Goal: Feedback & Contribution: Contribute content

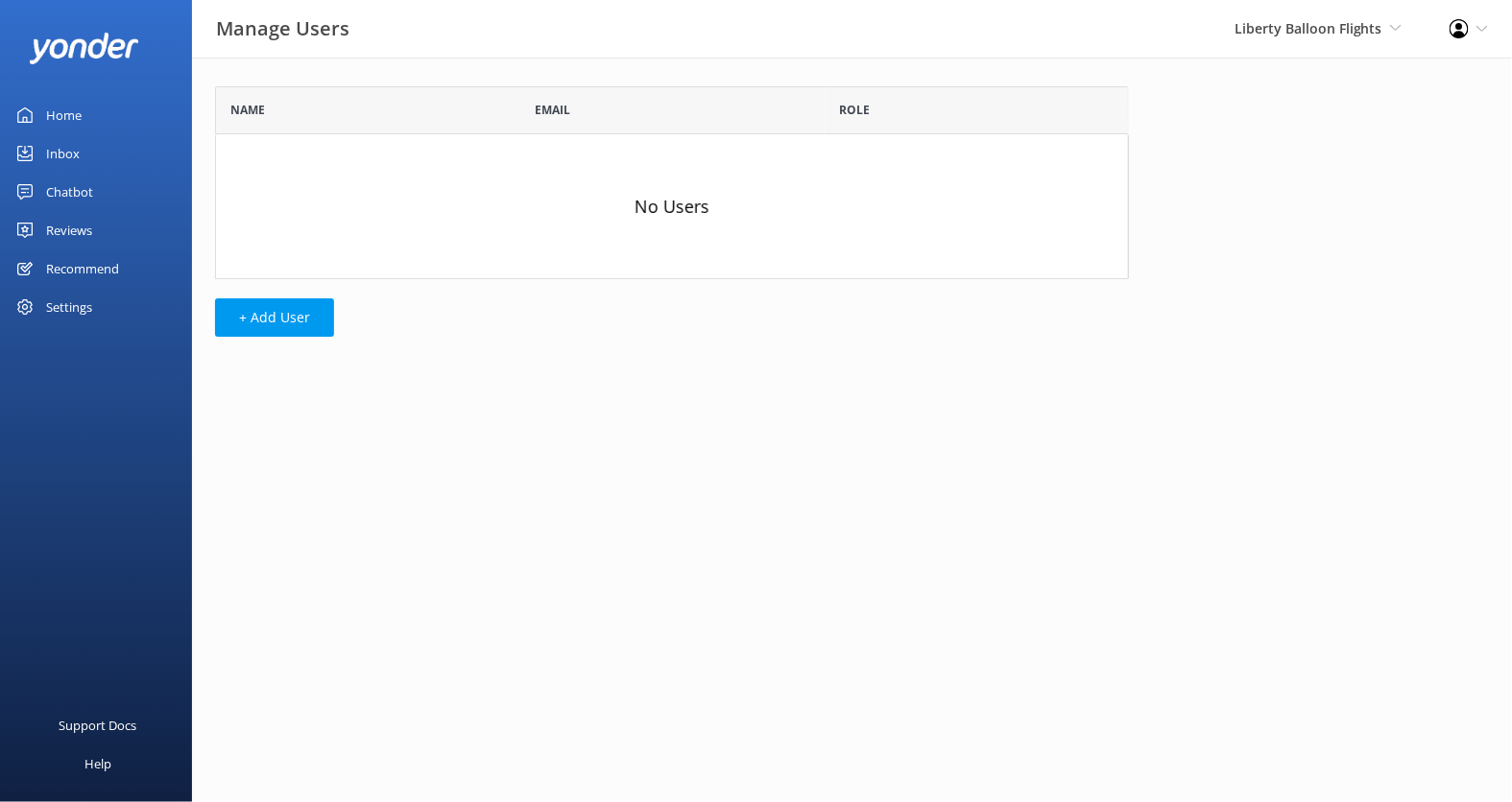
scroll to position [1, 0]
click at [312, 305] on button "+ Add User" at bounding box center [274, 317] width 119 height 39
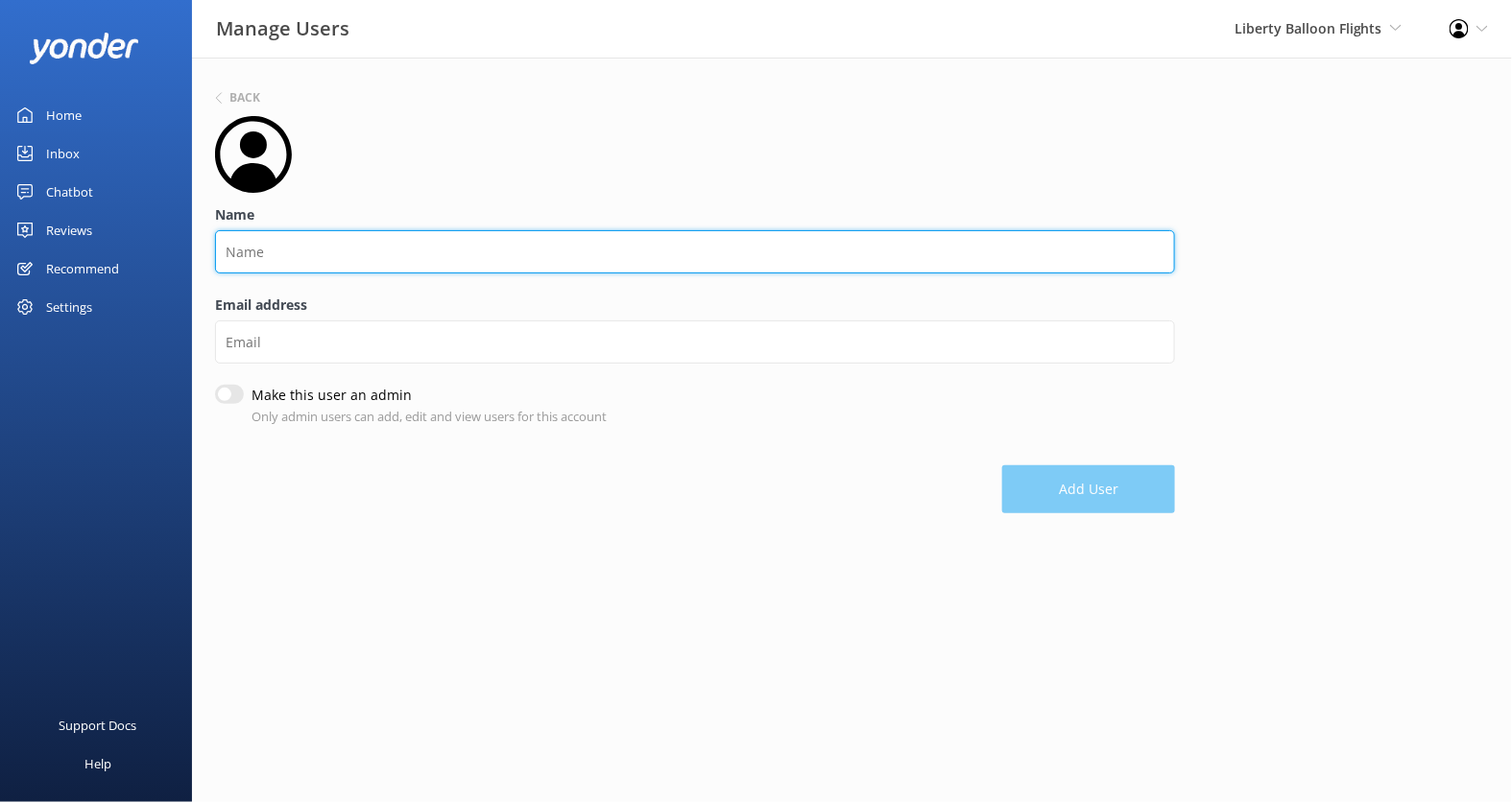
click at [409, 231] on input "Name" at bounding box center [695, 251] width 960 height 43
type input "M"
type input "[PERSON_NAME]"
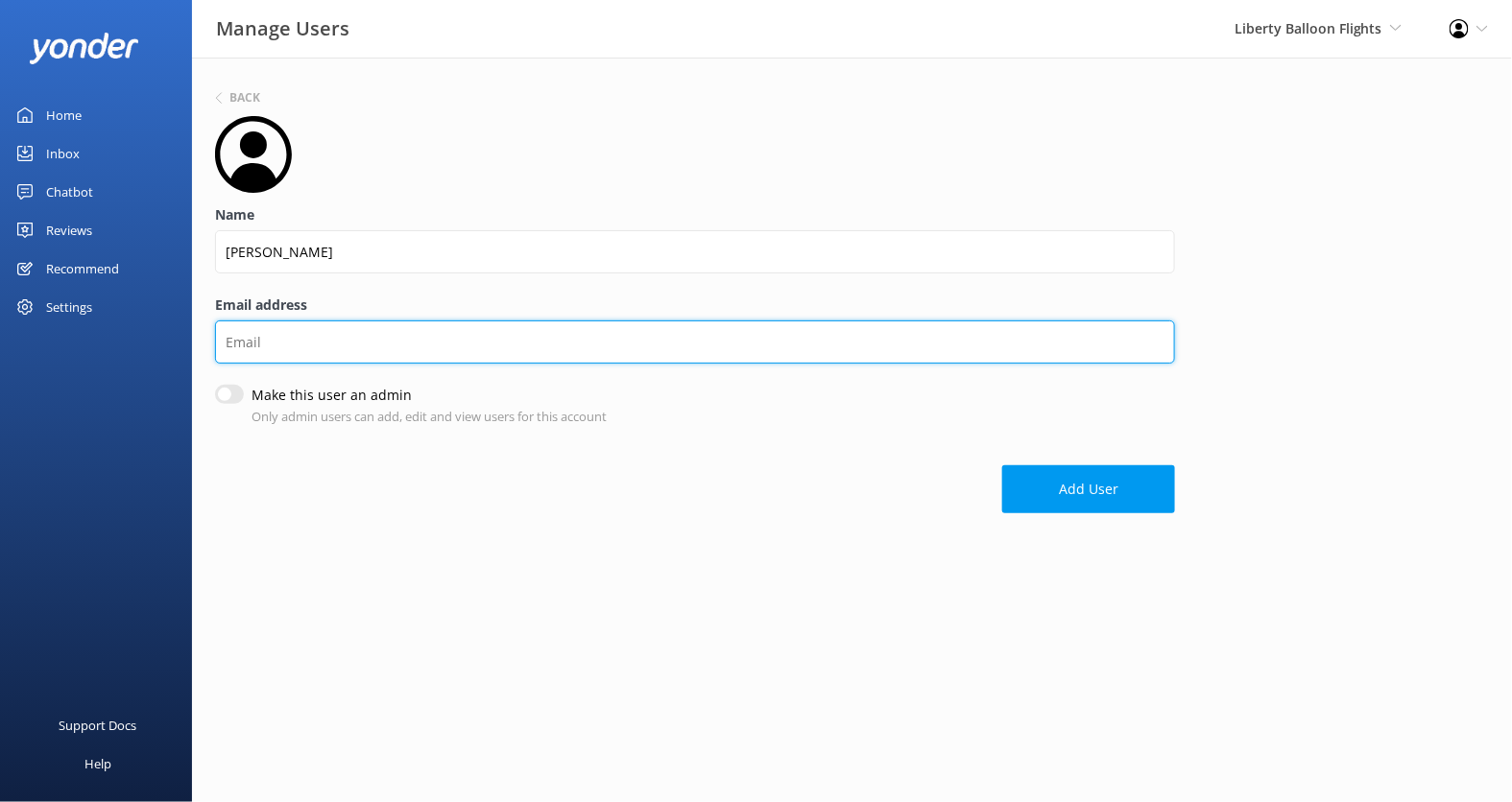
click at [353, 341] on input "Email address" at bounding box center [695, 342] width 960 height 43
paste input "[EMAIL_ADDRESS][DOMAIN_NAME]"
type input "[EMAIL_ADDRESS][DOMAIN_NAME]"
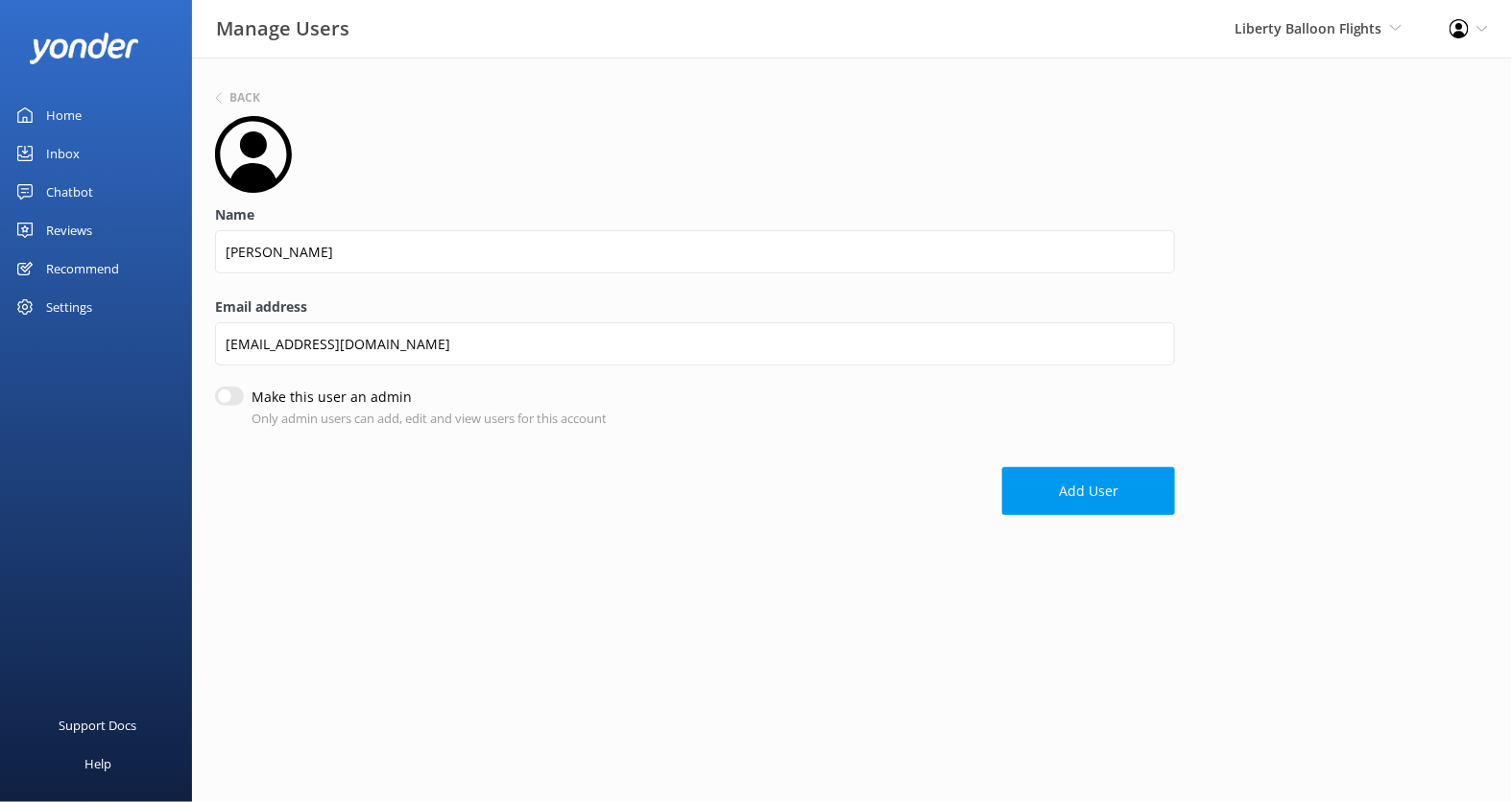
click at [226, 398] on input "Make this user an admin" at bounding box center [229, 396] width 29 height 19
checkbox input "true"
click at [1104, 506] on button "Add User" at bounding box center [1087, 493] width 172 height 48
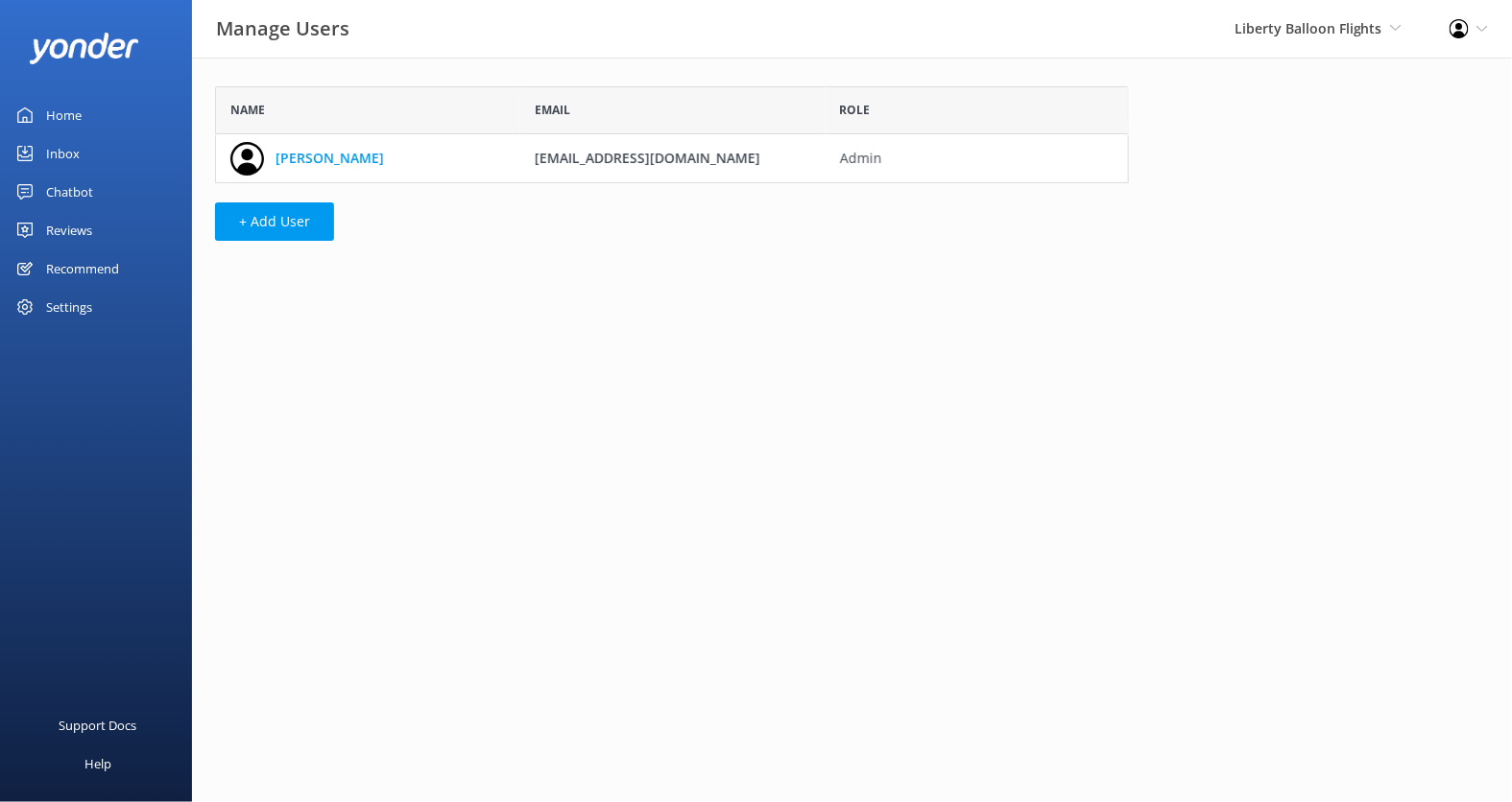
scroll to position [1, 0]
click at [269, 224] on button "+ Add User" at bounding box center [274, 221] width 119 height 39
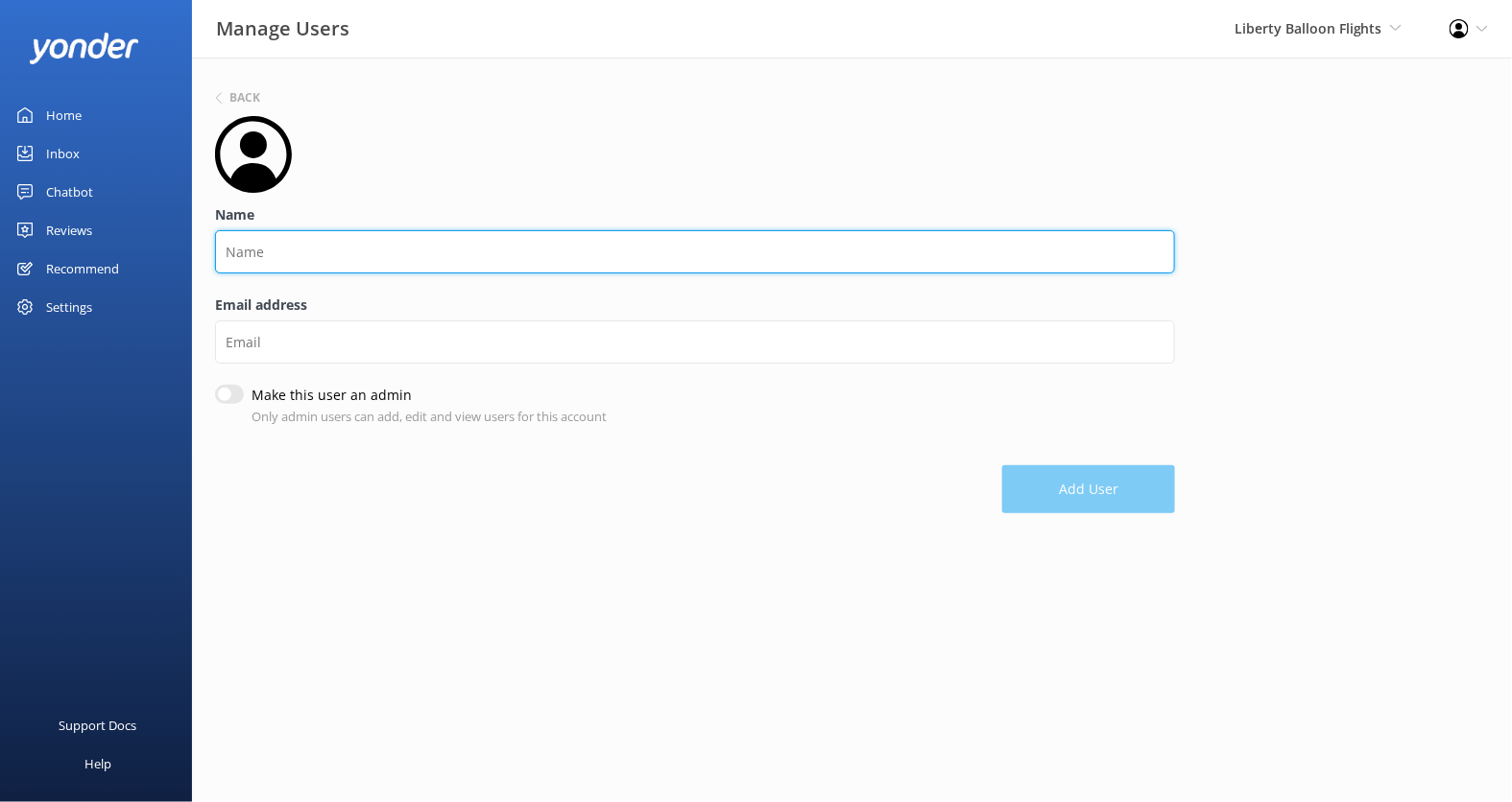
click at [344, 239] on input "Name" at bounding box center [695, 251] width 960 height 43
type input "[PERSON_NAME]"
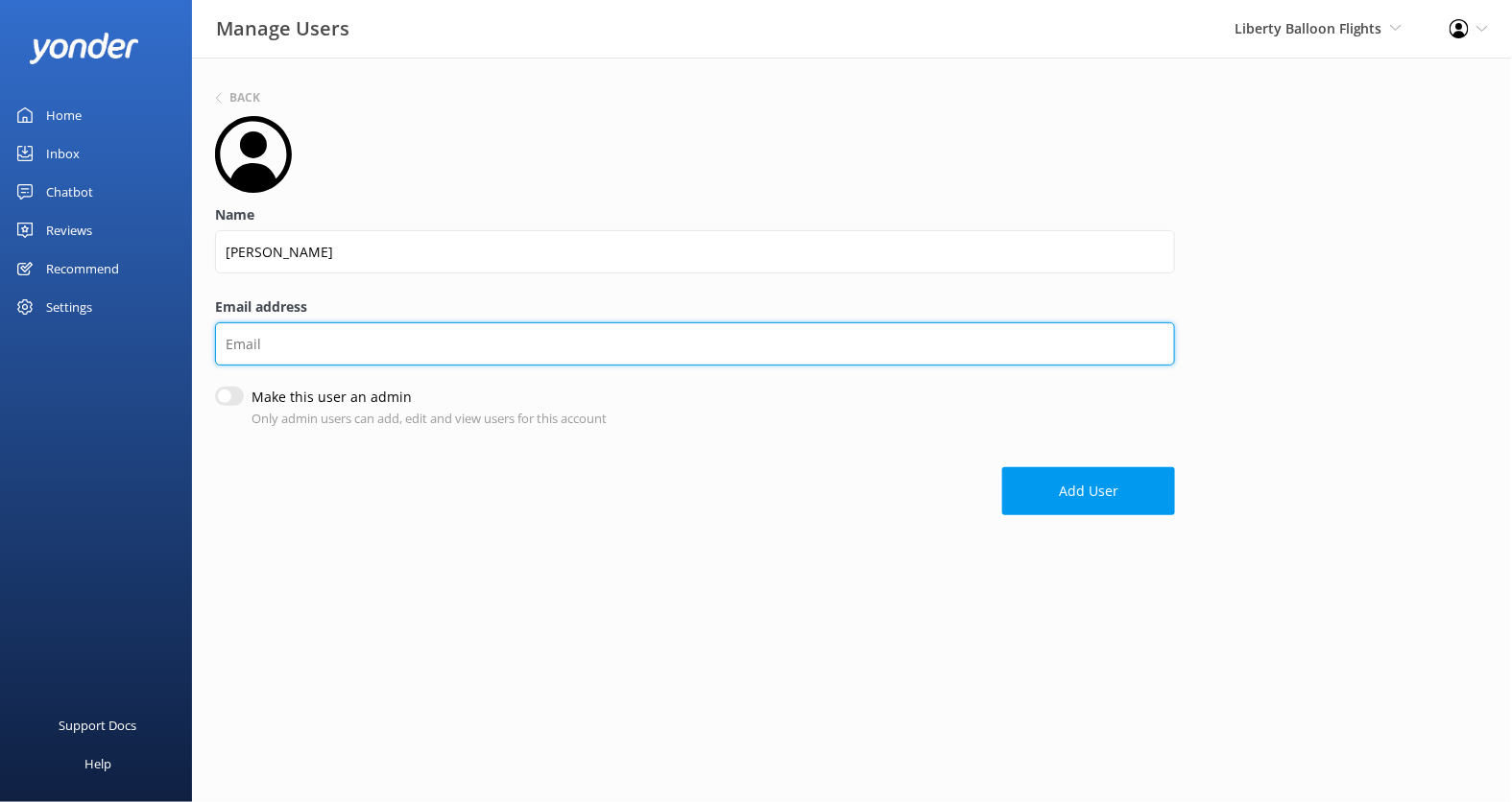
click at [321, 328] on input "Email address" at bounding box center [695, 344] width 960 height 43
paste input "[PERSON_NAME][EMAIL_ADDRESS][DOMAIN_NAME]"
type input "[PERSON_NAME][EMAIL_ADDRESS][DOMAIN_NAME]"
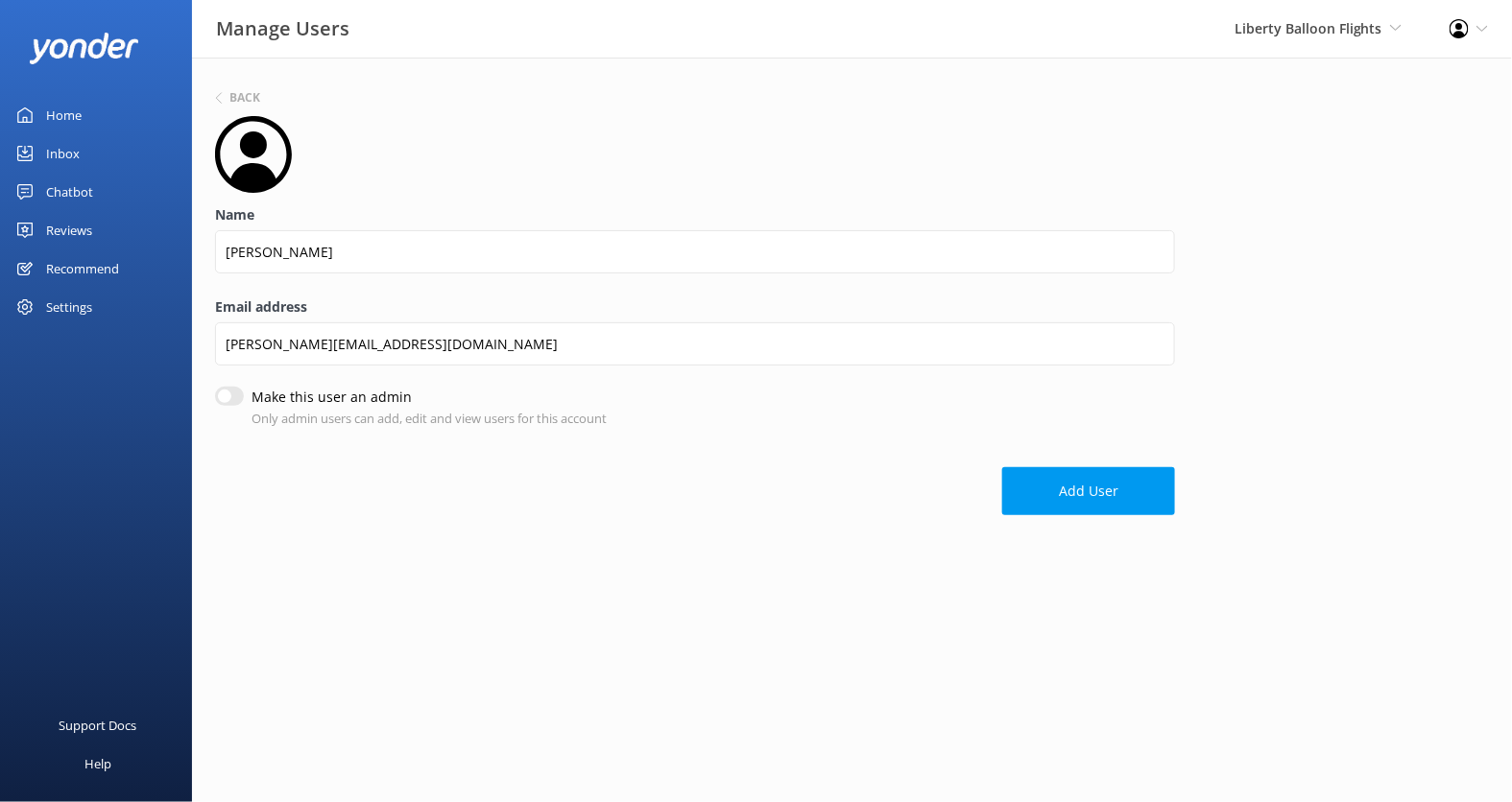
click at [223, 397] on input "Make this user an admin" at bounding box center [229, 396] width 29 height 19
checkbox input "true"
click at [1073, 497] on button "Add User" at bounding box center [1087, 493] width 172 height 48
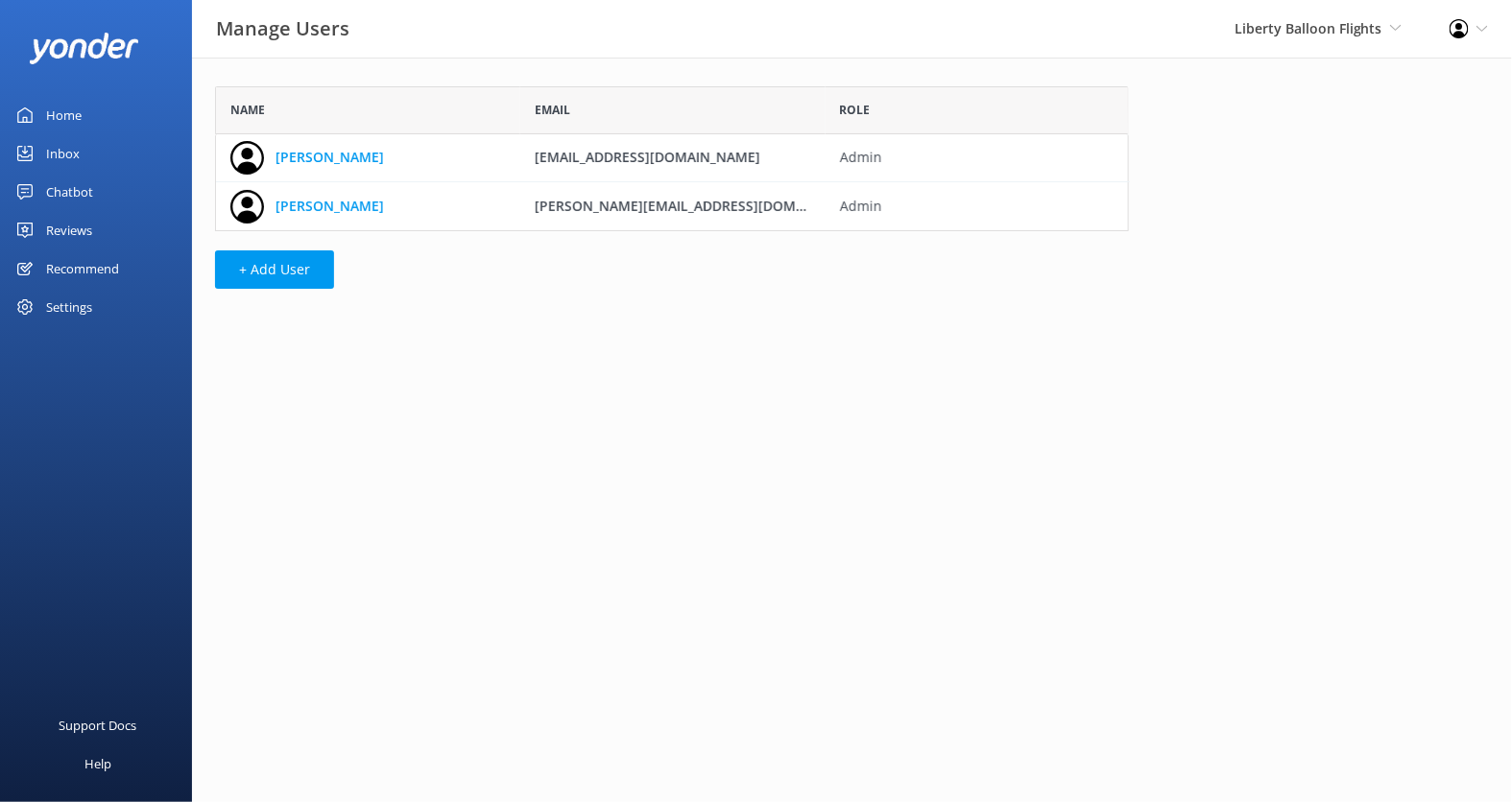
scroll to position [143, 913]
click at [79, 198] on div "Chatbot" at bounding box center [69, 191] width 47 height 39
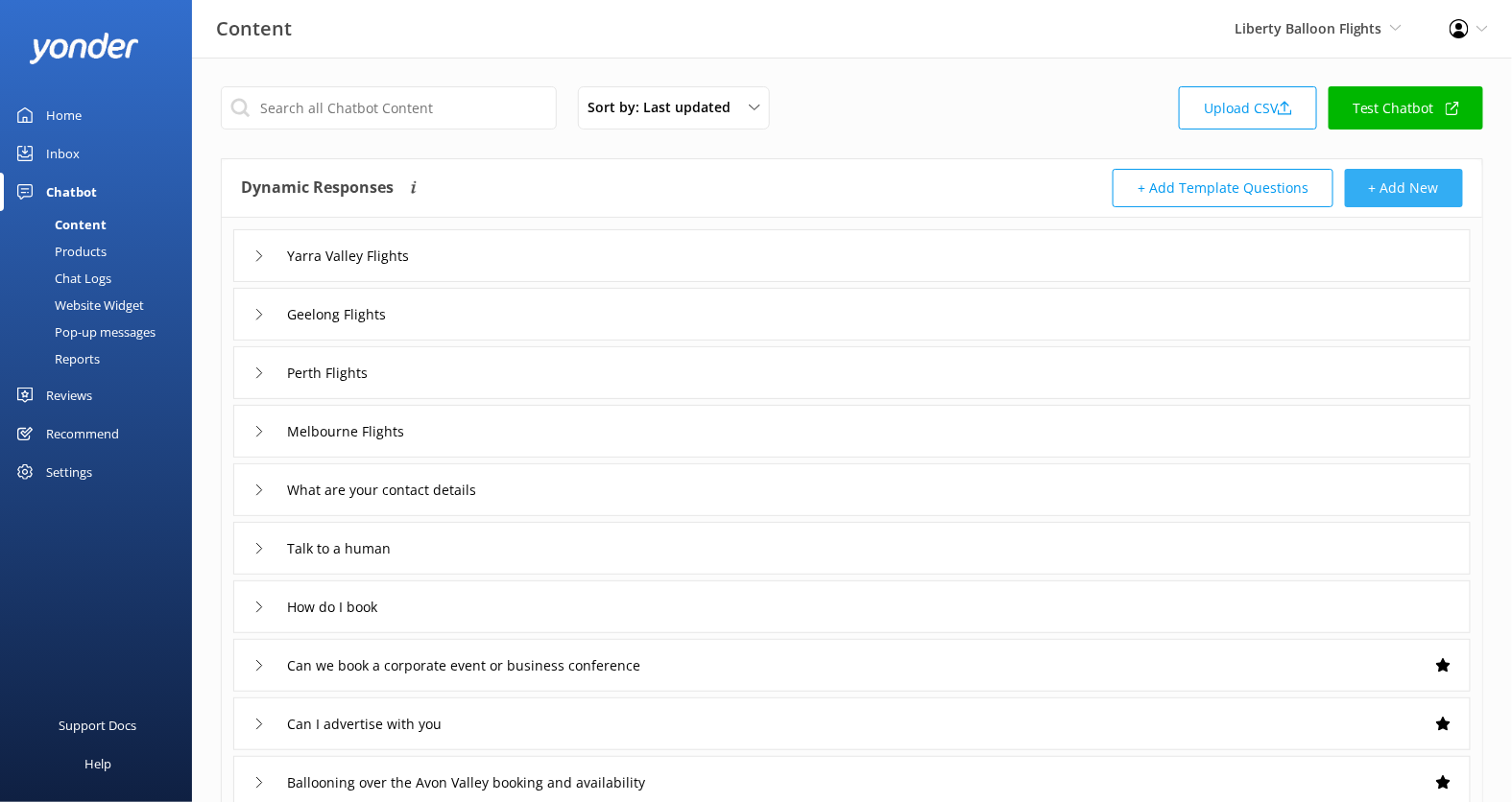
click at [1379, 179] on button "+ Add New" at bounding box center [1403, 187] width 118 height 39
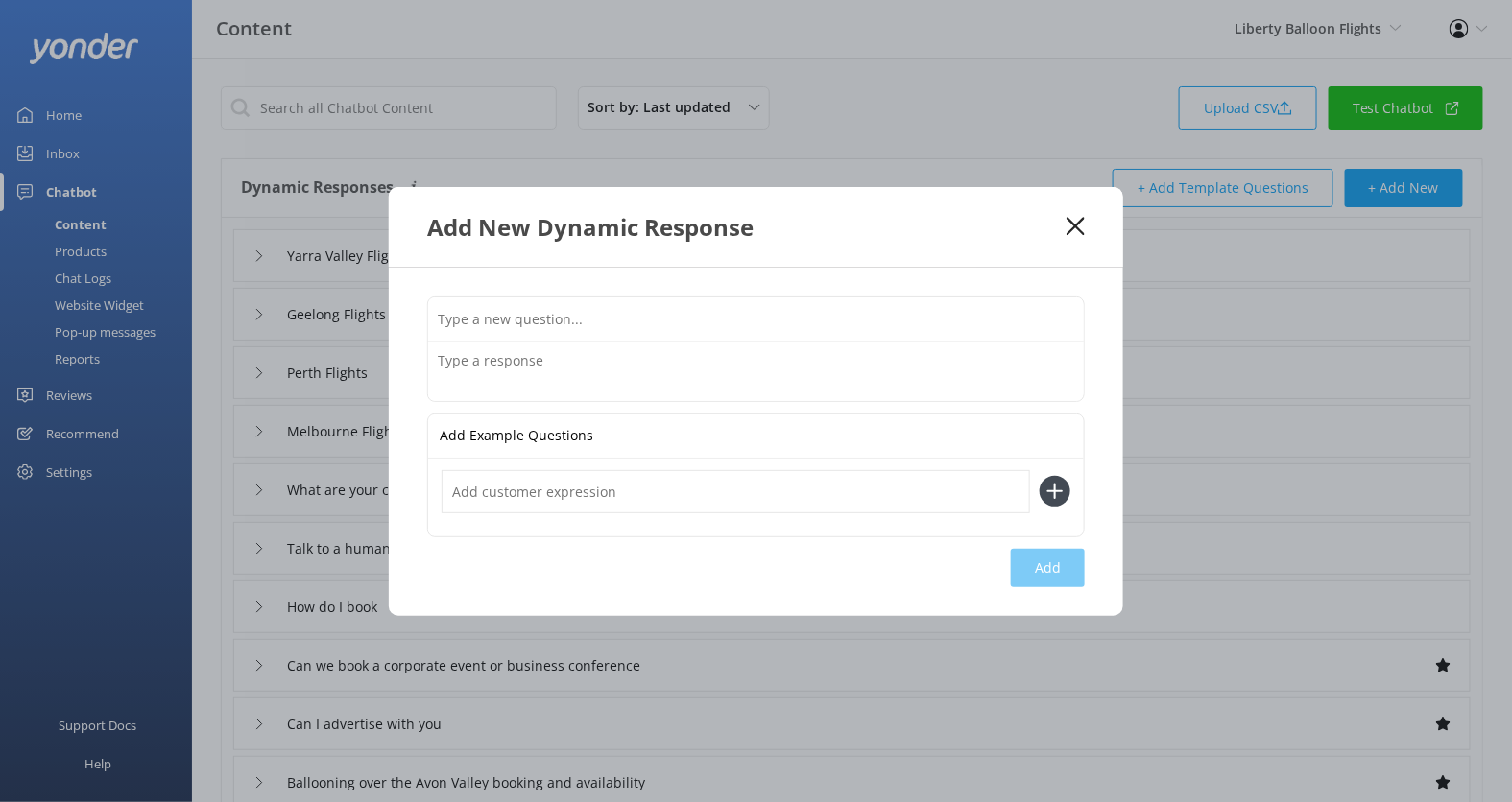
click at [689, 305] on input "text" at bounding box center [756, 318] width 656 height 43
type input "How many people can fit"
click at [619, 368] on textarea at bounding box center [756, 372] width 656 height 60
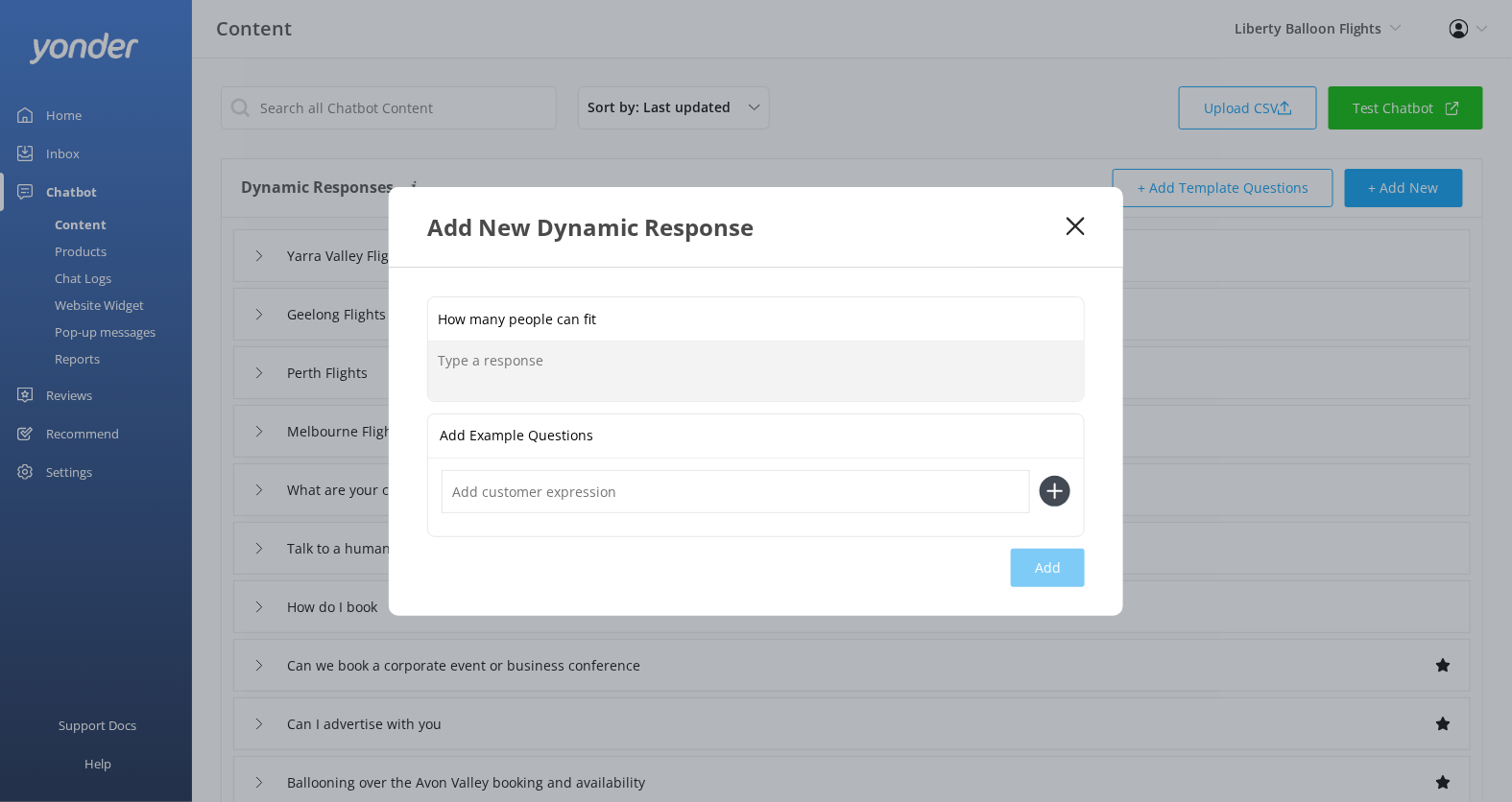
paste textarea "Balloons and their baskets actually come in all different sizes and our fleet o…"
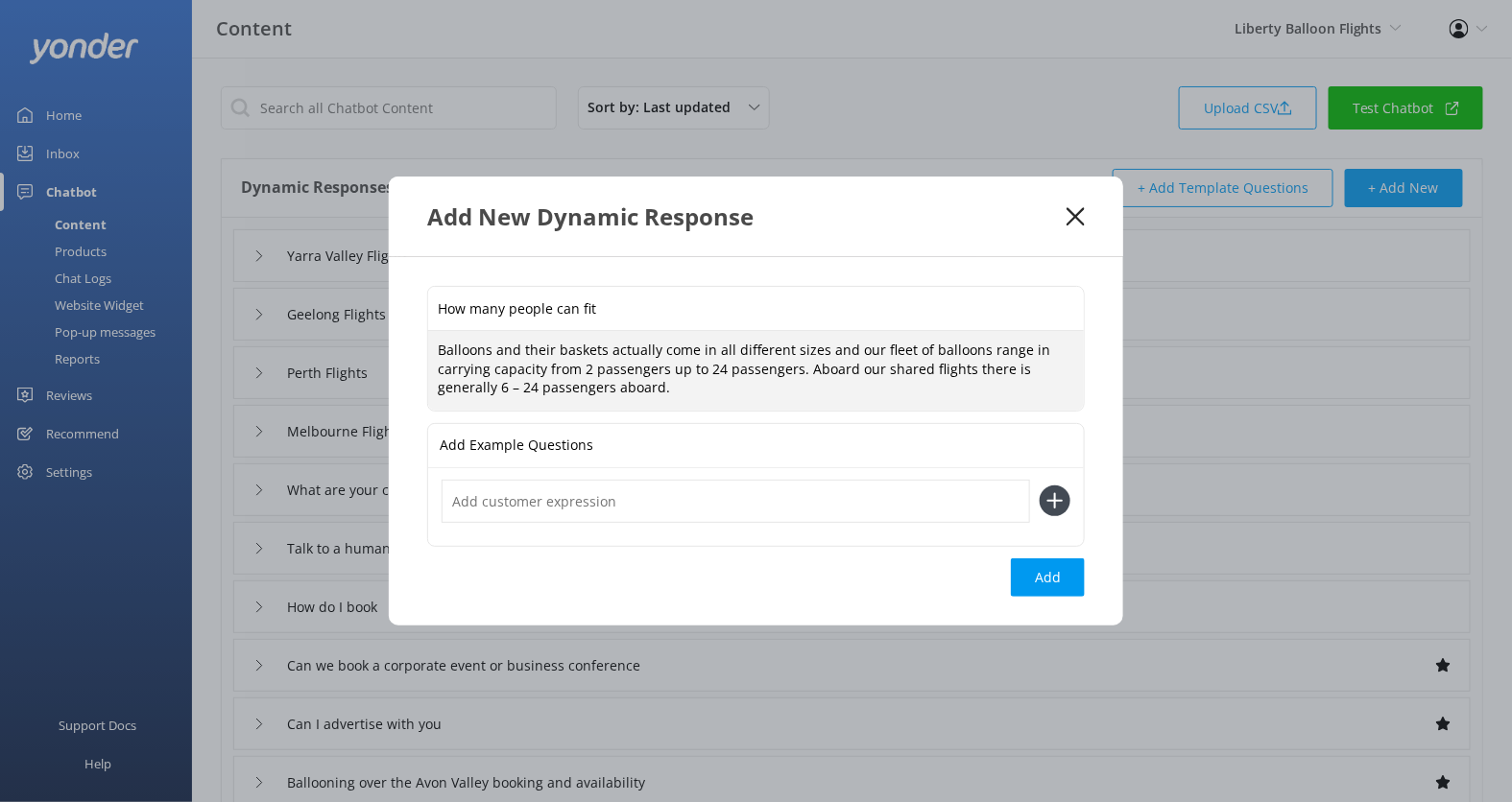
type textarea "Balloons and their baskets actually come in all different sizes and our fleet o…"
click at [566, 505] on input "text" at bounding box center [736, 500] width 588 height 43
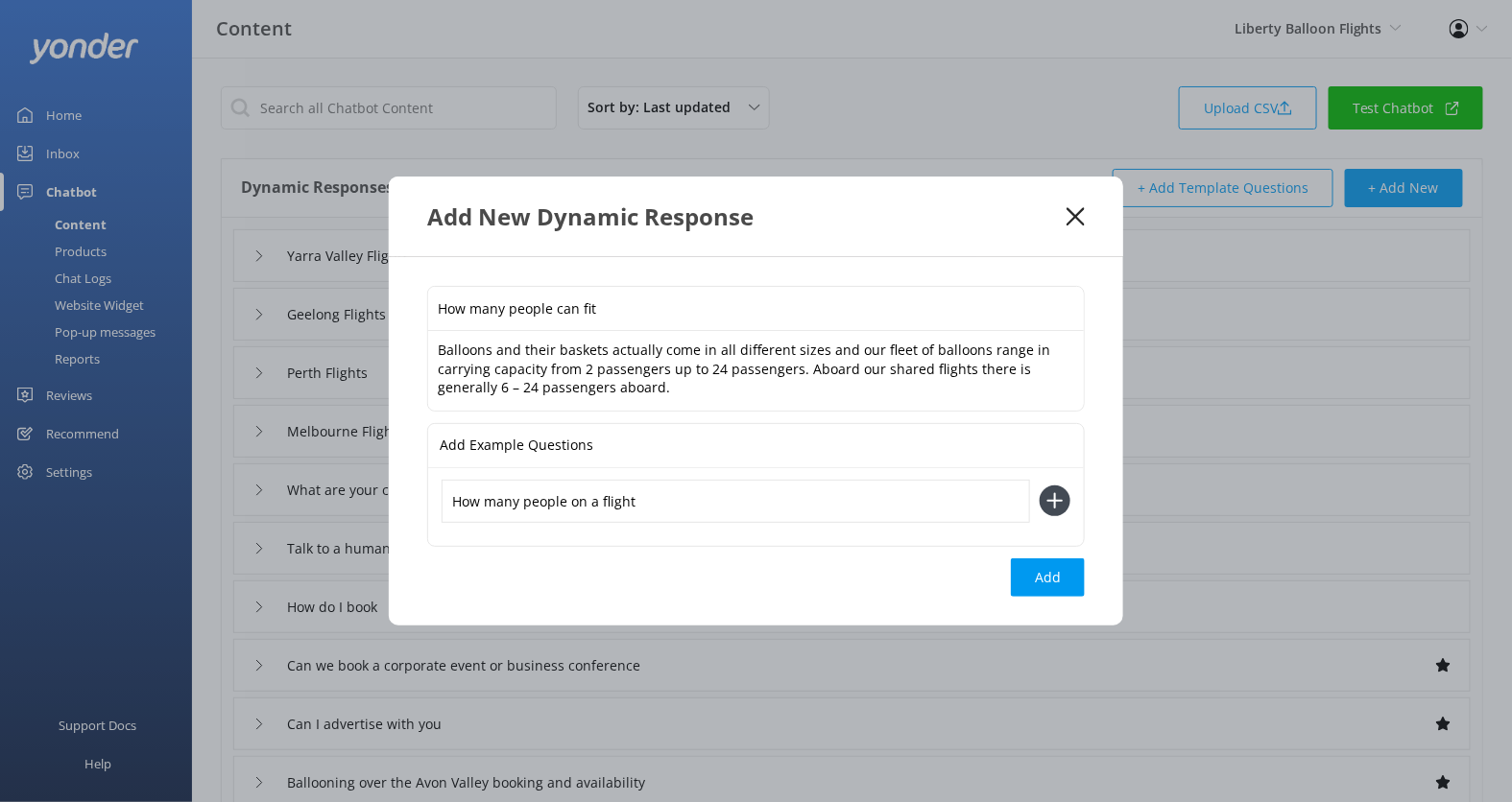
type input "How many people on a flight"
click at [1040, 485] on button at bounding box center [1055, 500] width 31 height 31
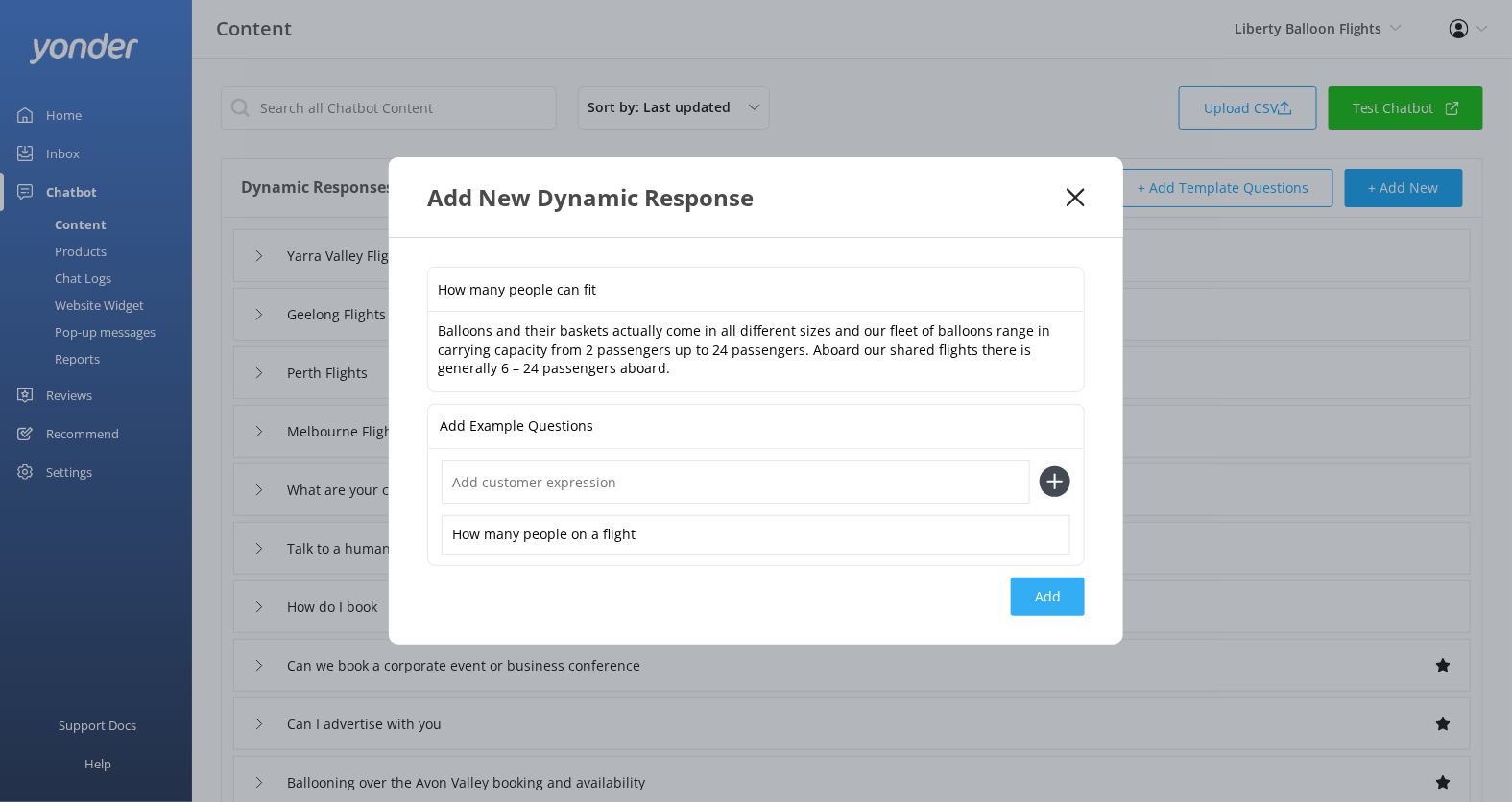
click at [1052, 606] on button "Add" at bounding box center [1048, 597] width 74 height 39
type input "How many people can fit"
type input "Yarra Valley Flights"
type input "Geelong Flights"
type input "Perth Flights"
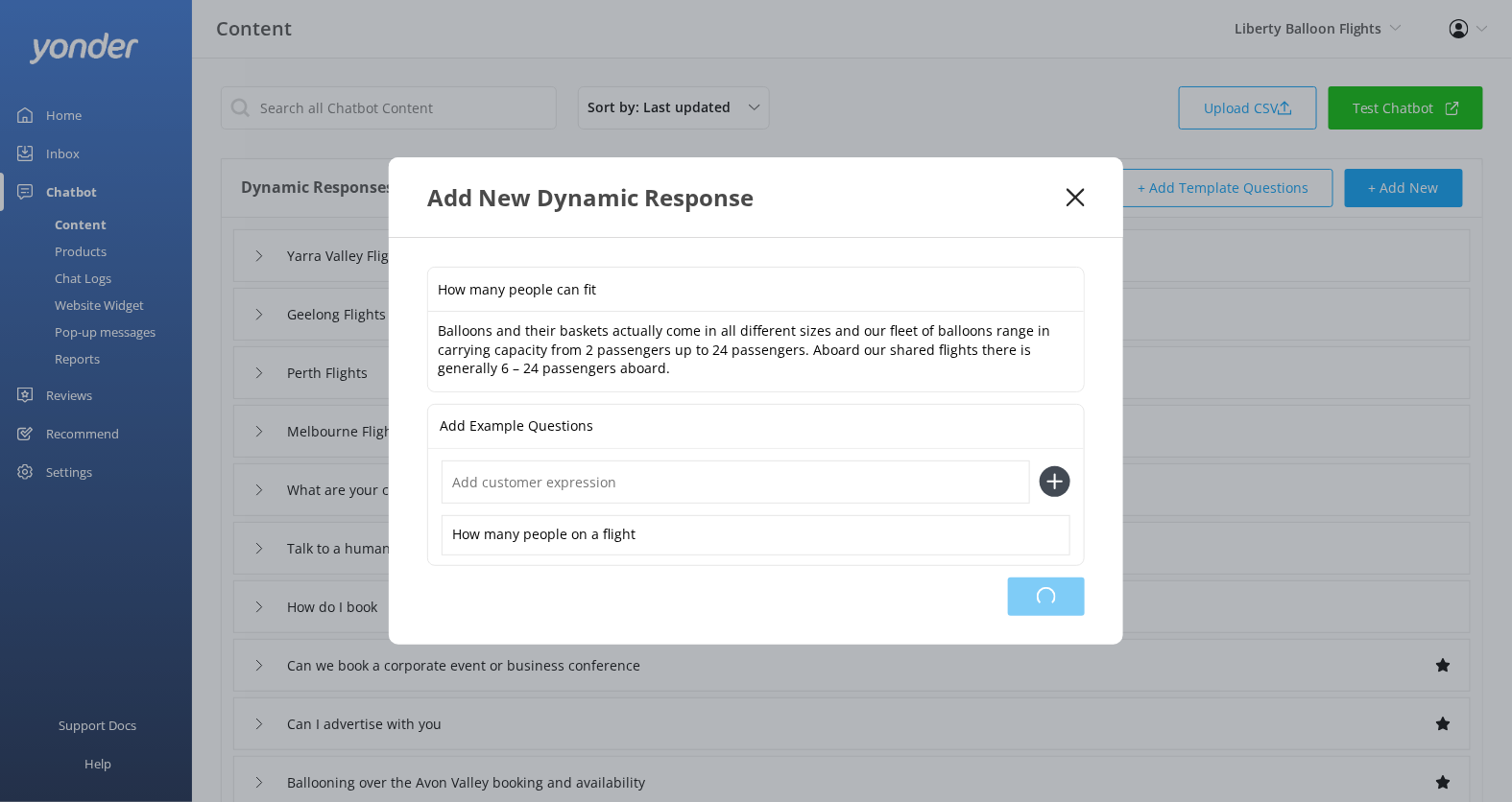
type input "Melbourne Flights"
type input "What are your contact details"
type input "Talk to a human"
type input "How do I book"
type input "Can we book a corporate event or business conference"
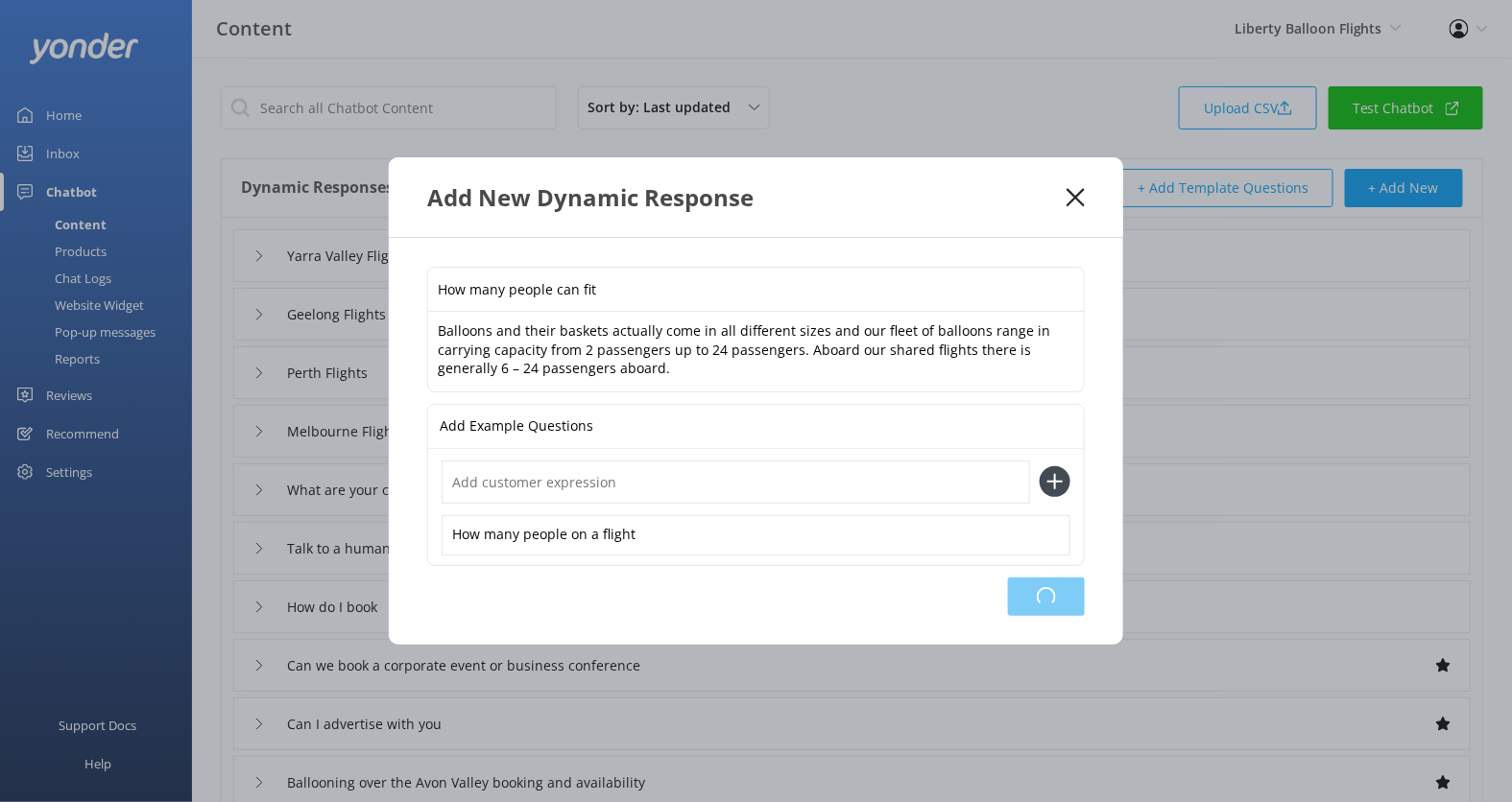
type input "Can I advertise with you"
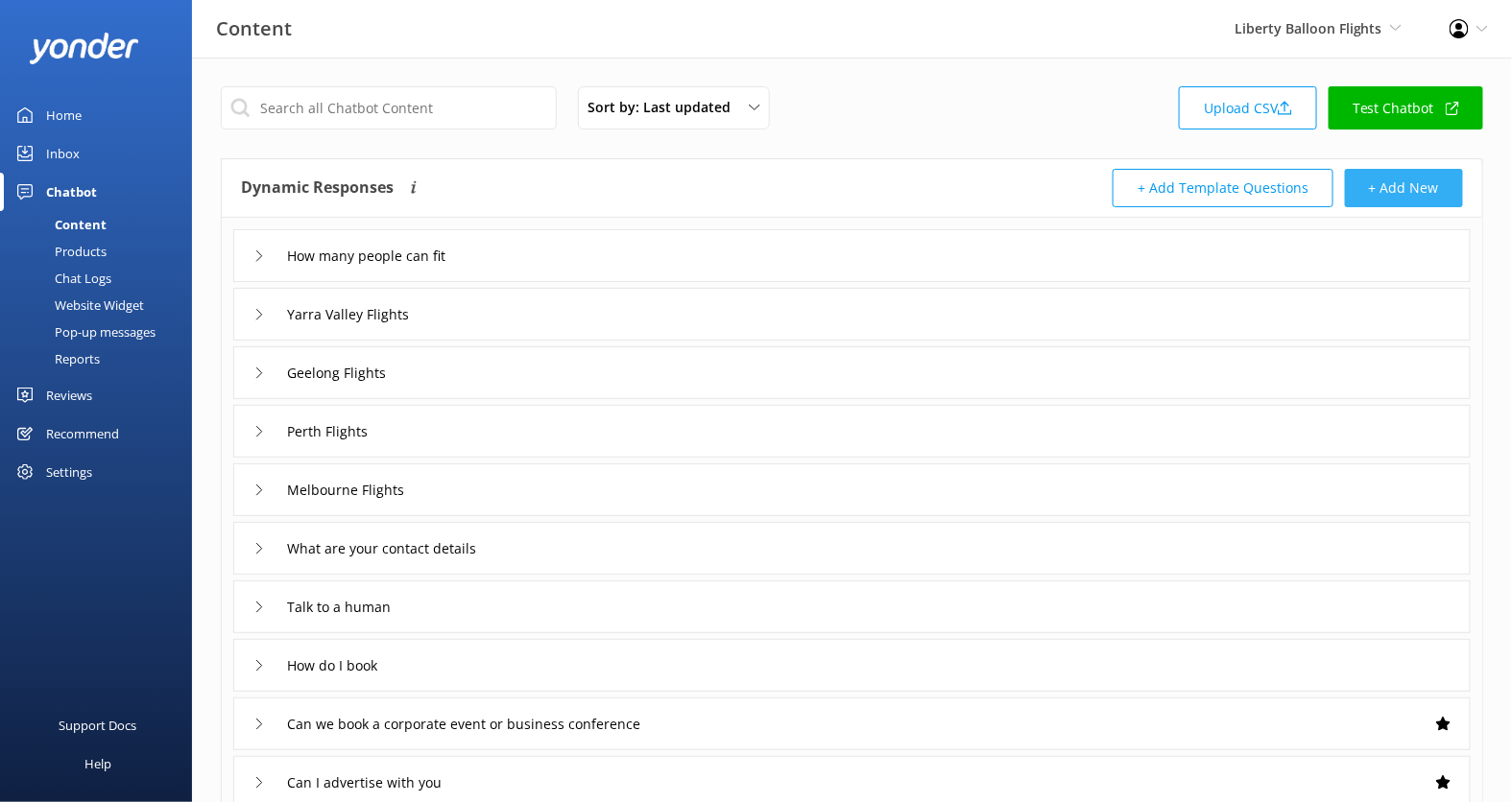
click at [1423, 189] on button "+ Add New" at bounding box center [1403, 187] width 118 height 39
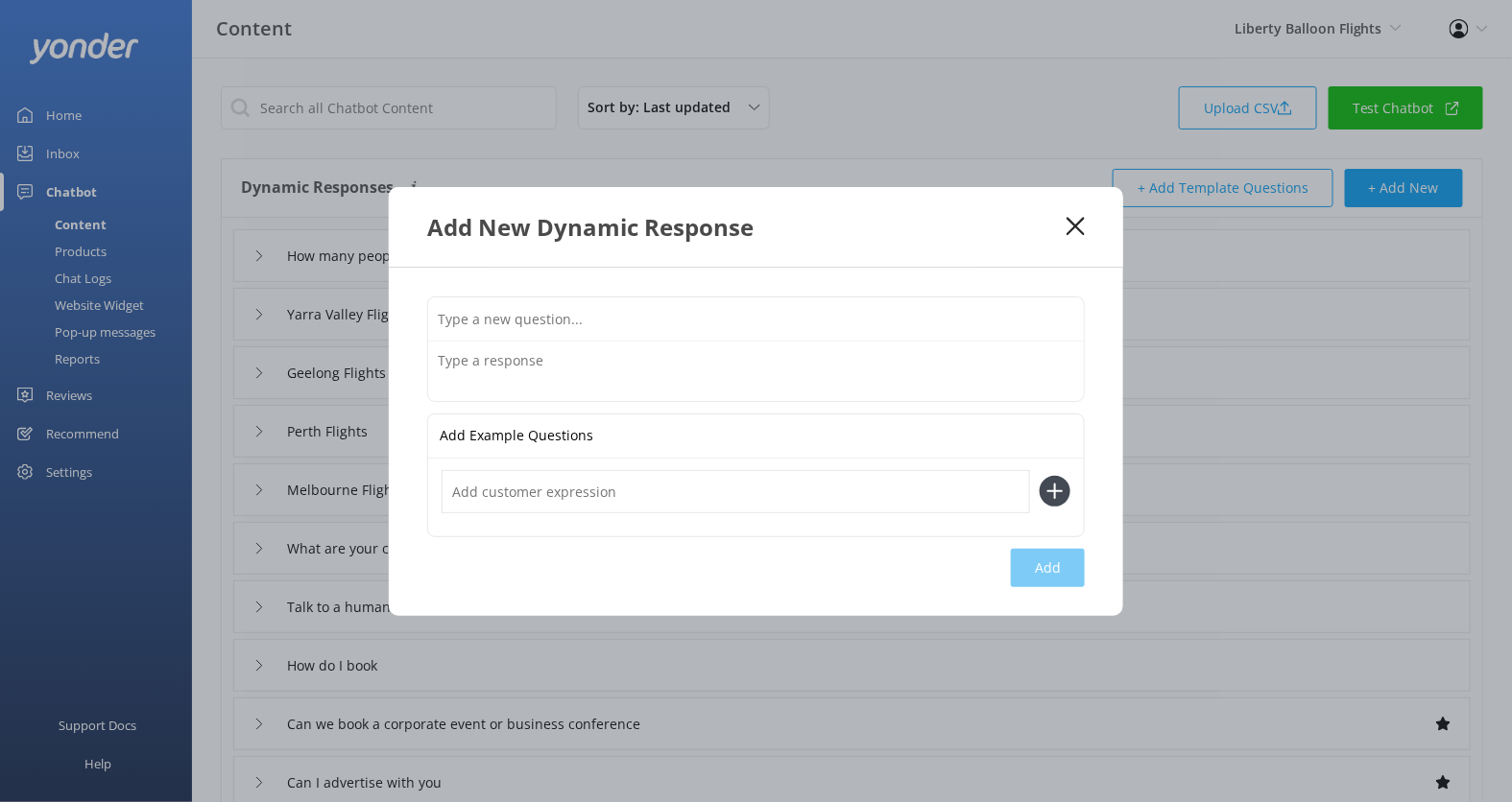
click at [626, 323] on input "text" at bounding box center [756, 318] width 656 height 43
type input "Will I be insured"
click at [613, 360] on textarea at bounding box center [756, 372] width 656 height 60
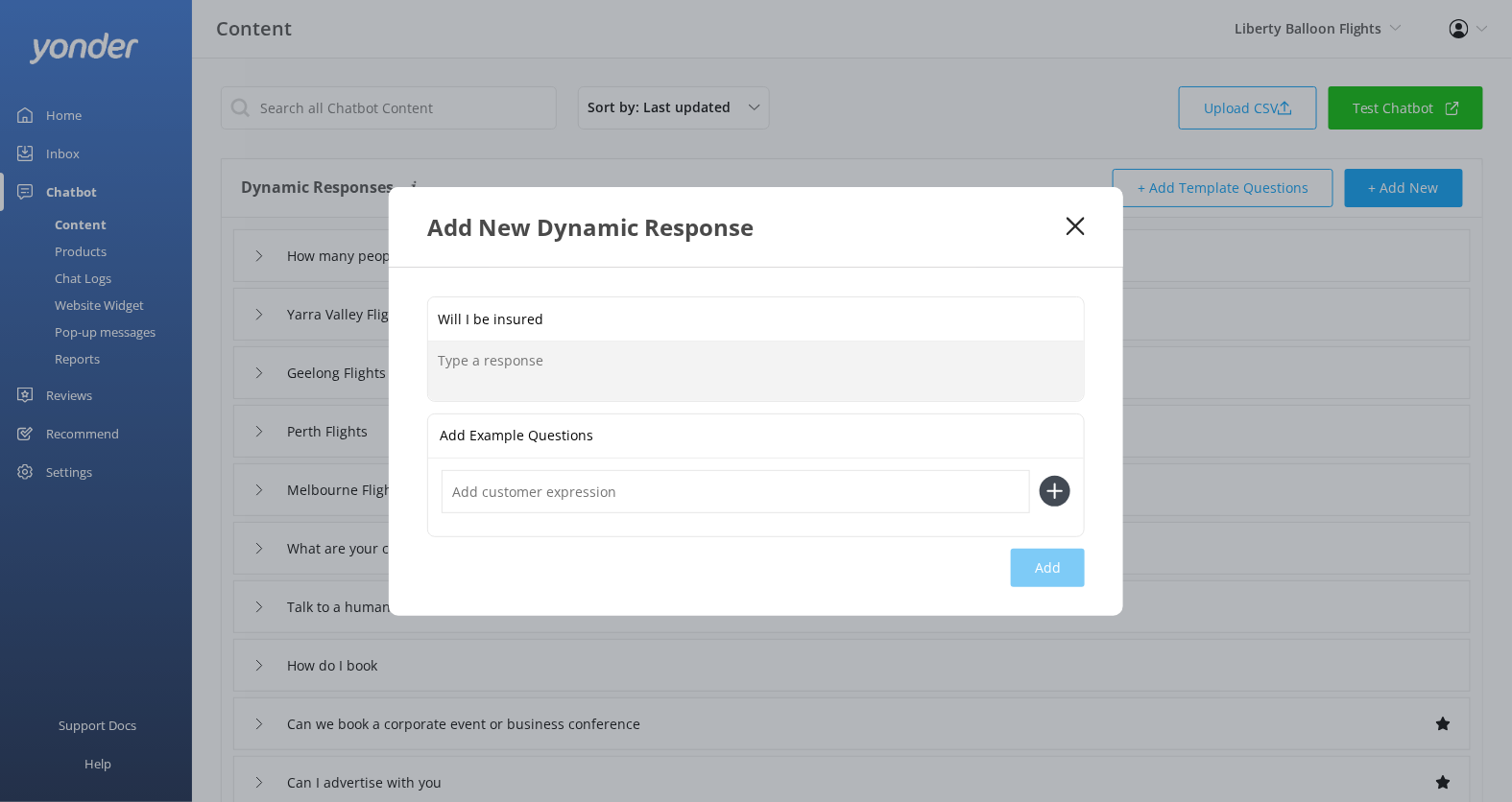
paste textarea "the cost of your balloon flight includes insurance and we will not ask you to p…"
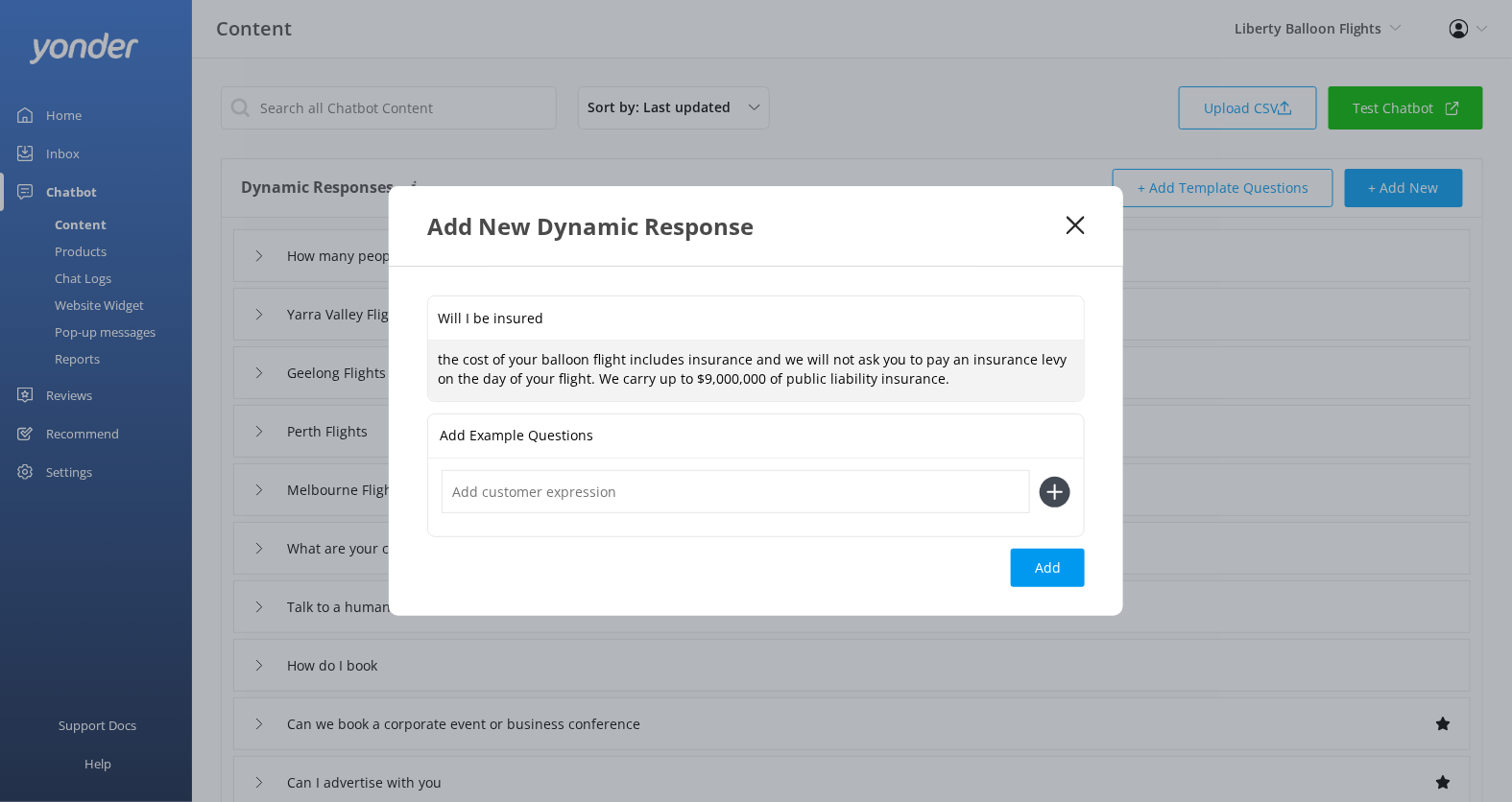
click at [443, 362] on textarea "the cost of your balloon flight includes insurance and we will not ask you to p…" at bounding box center [756, 371] width 656 height 61
type textarea "The cost of your balloon flight includes insurance and we will not ask you to p…"
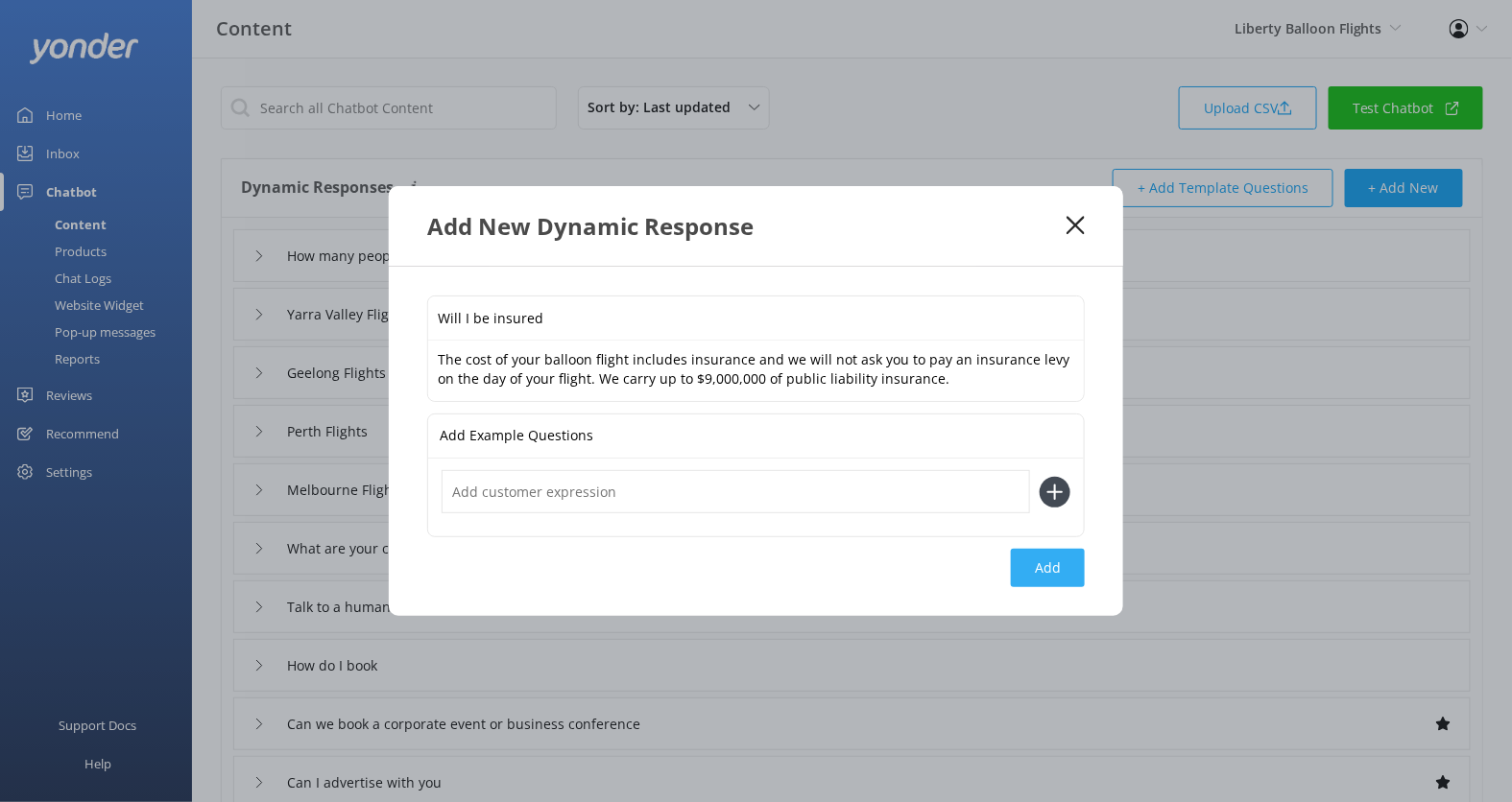
click at [1070, 565] on button "Add" at bounding box center [1048, 568] width 74 height 39
type input "Will I be insured"
type input "How many people can fit"
type input "Yarra Valley Flights"
type input "Geelong Flights"
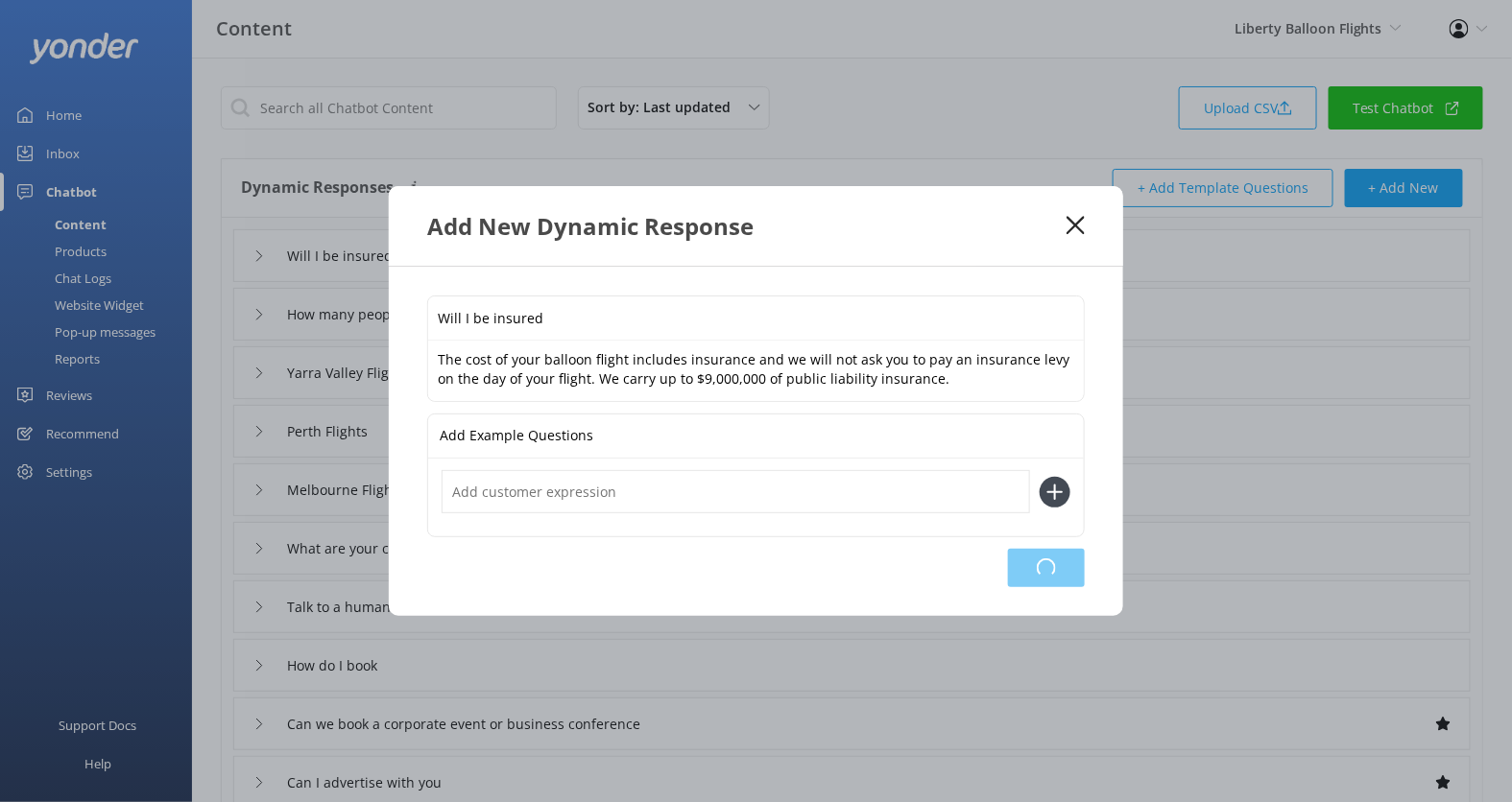
type input "Perth Flights"
type input "Melbourne Flights"
type input "What are your contact details"
type input "Talk to a human"
type input "How do I book"
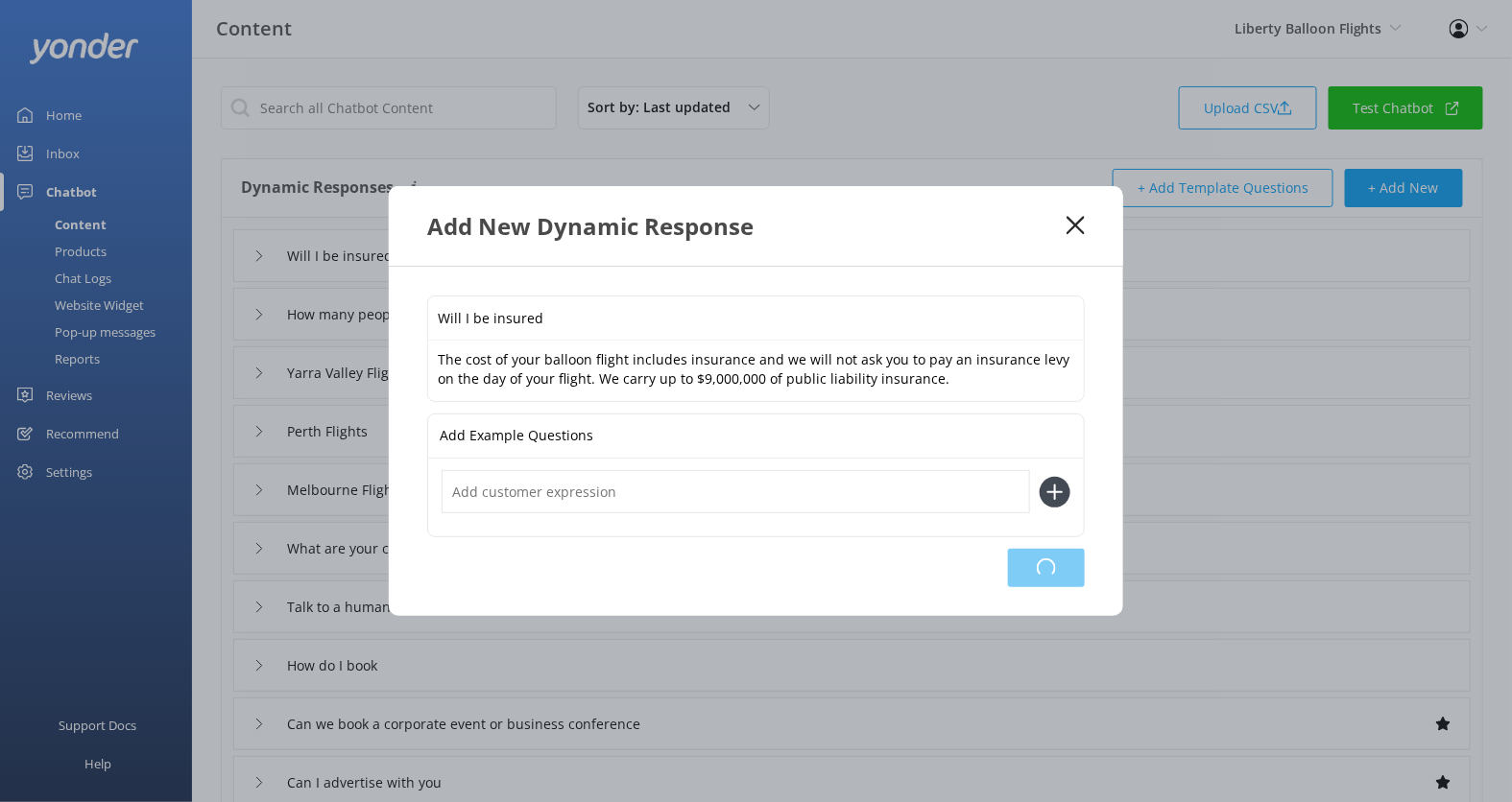
type input "Can we book a corporate event or business conference"
type input "Can I advertise with you"
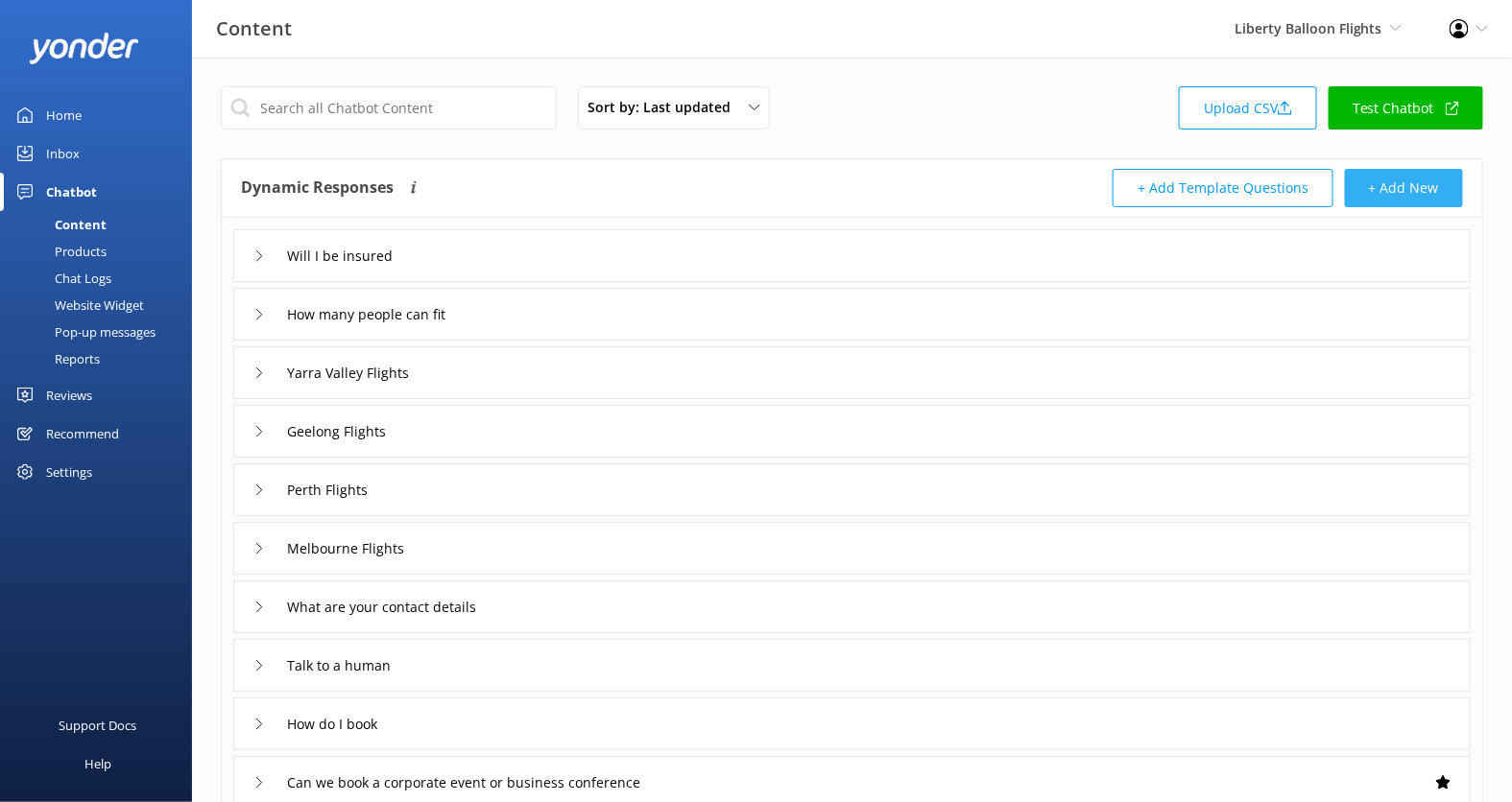
click at [1406, 194] on button "+ Add New" at bounding box center [1403, 187] width 118 height 39
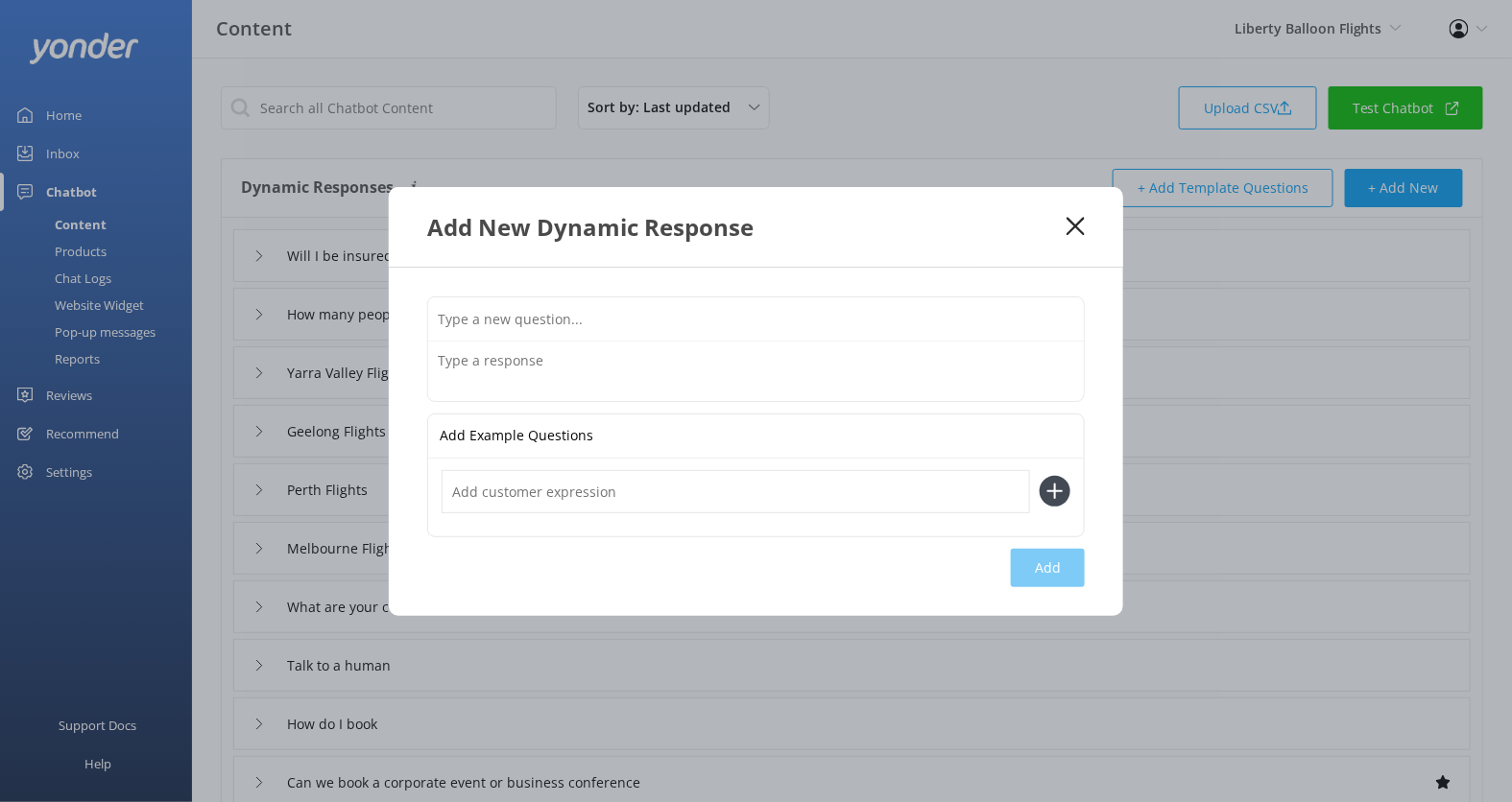
click at [634, 303] on input "text" at bounding box center [756, 318] width 656 height 43
type input "How high will we go"
click at [578, 346] on textarea at bounding box center [756, 372] width 656 height 60
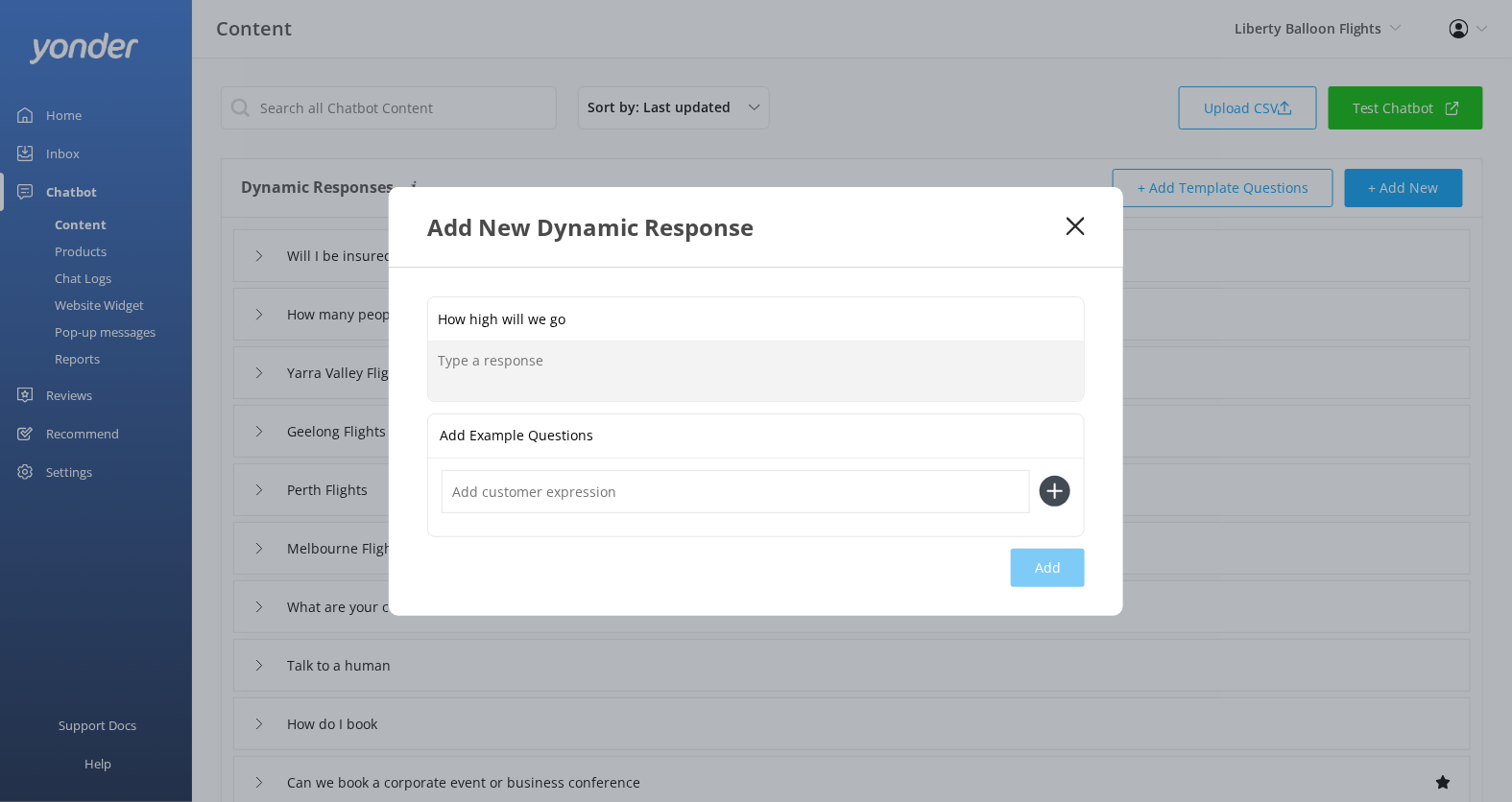
paste textarea "Balloons are incredibly versatile so on the morning of your flight you might fi…"
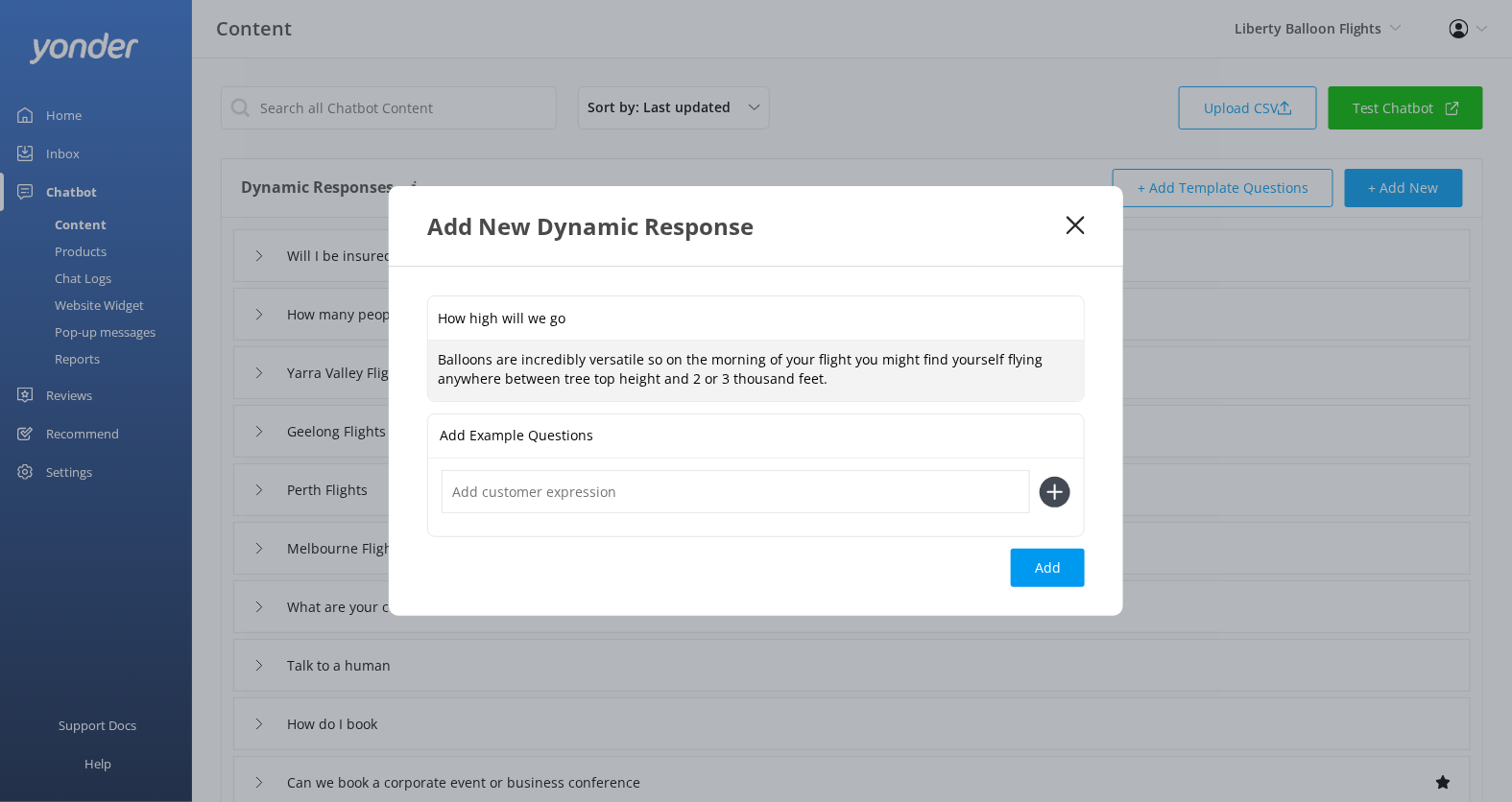
type textarea "Balloons are incredibly versatile so on the morning of your flight you might fi…"
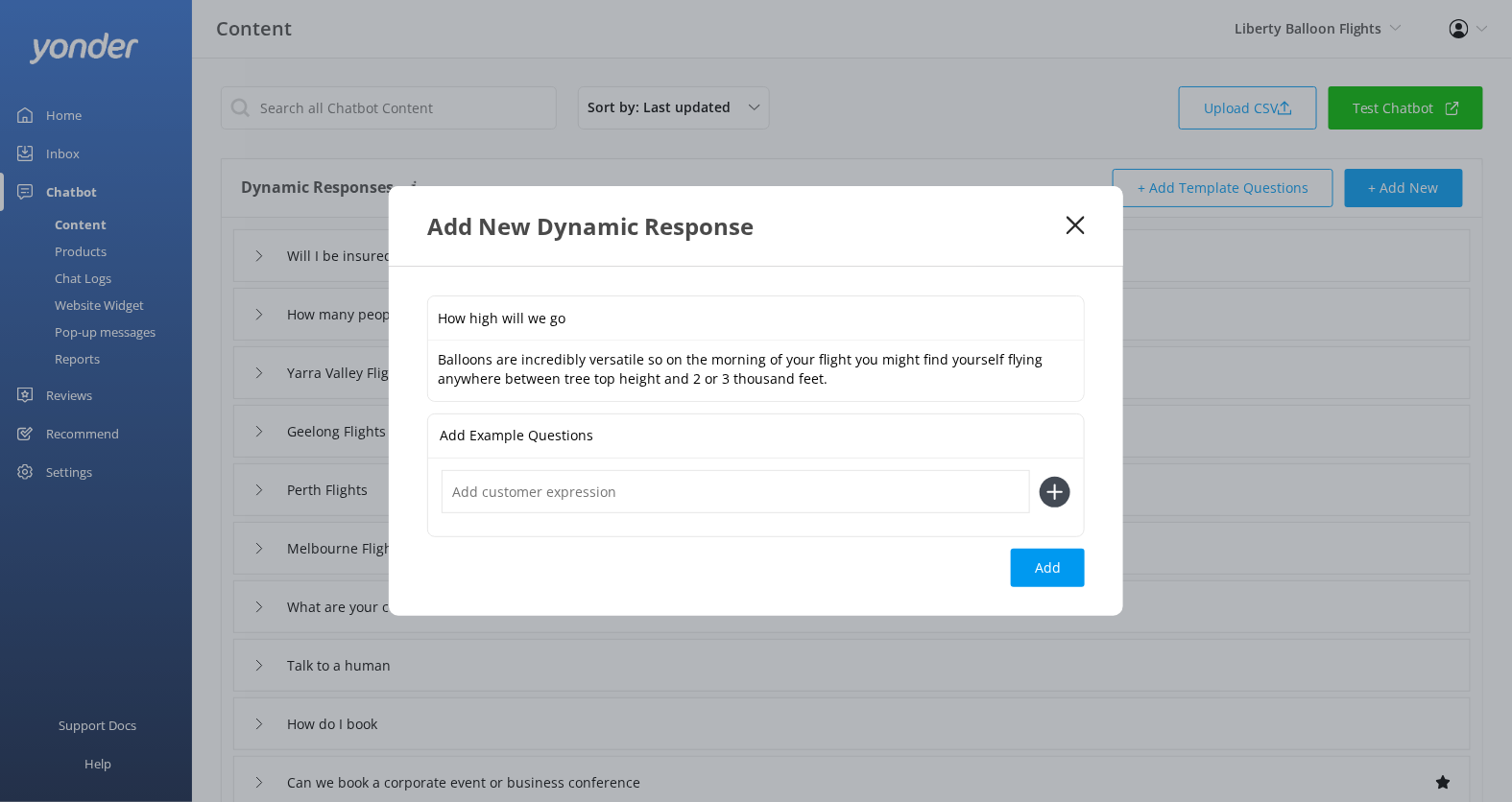
click at [570, 496] on input "text" at bounding box center [736, 491] width 588 height 43
type input "How high does the balloon go"
click at [995, 553] on div "How high will we go Balloons are incredibly versatile so on the morning of your…" at bounding box center [756, 441] width 735 height 349
click at [1055, 579] on button "Add" at bounding box center [1048, 568] width 74 height 39
type input "How high will we go"
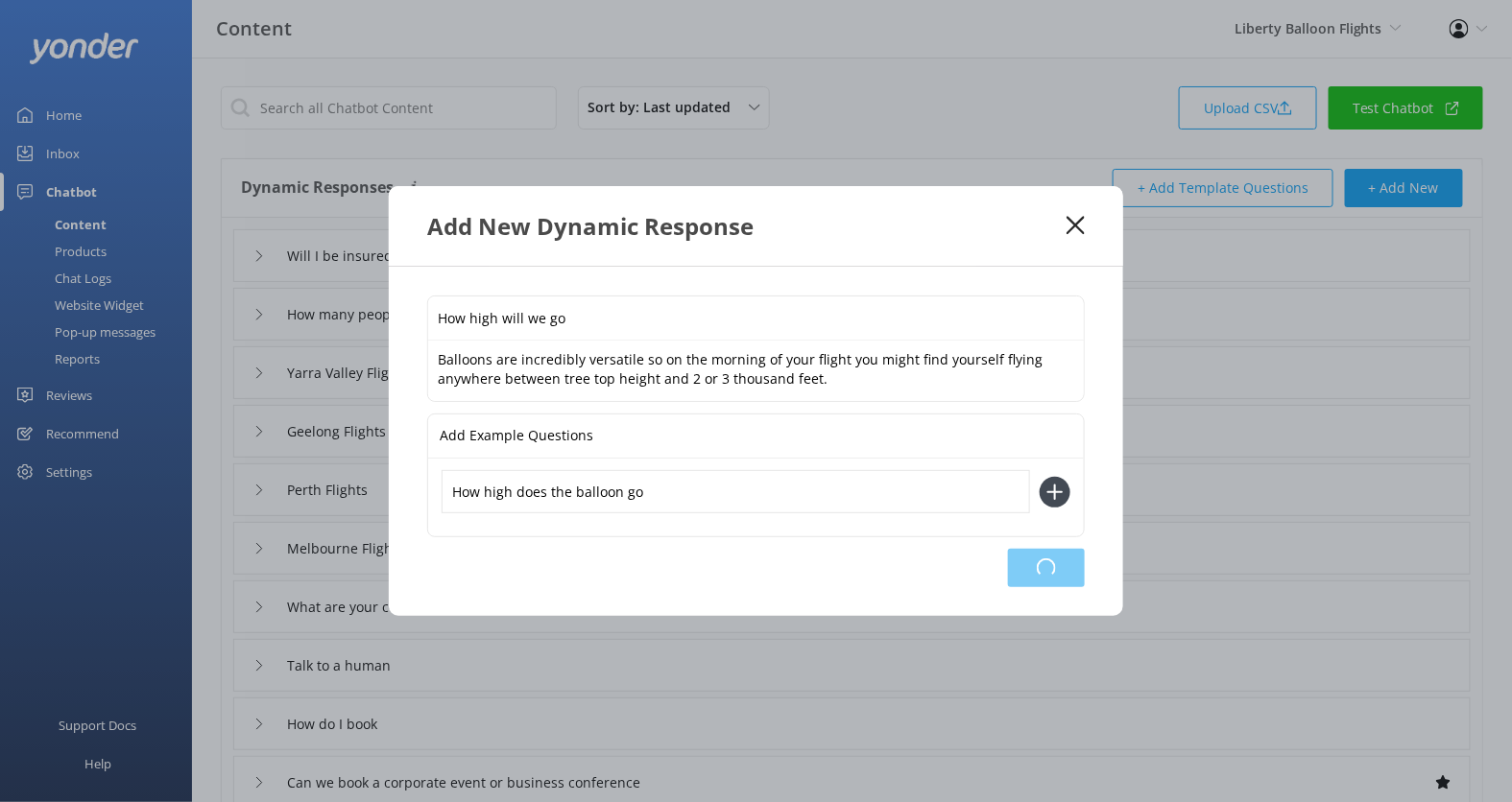
type input "Will I be insured"
type input "How many people can fit"
type input "Yarra Valley Flights"
type input "Geelong Flights"
type input "Perth Flights"
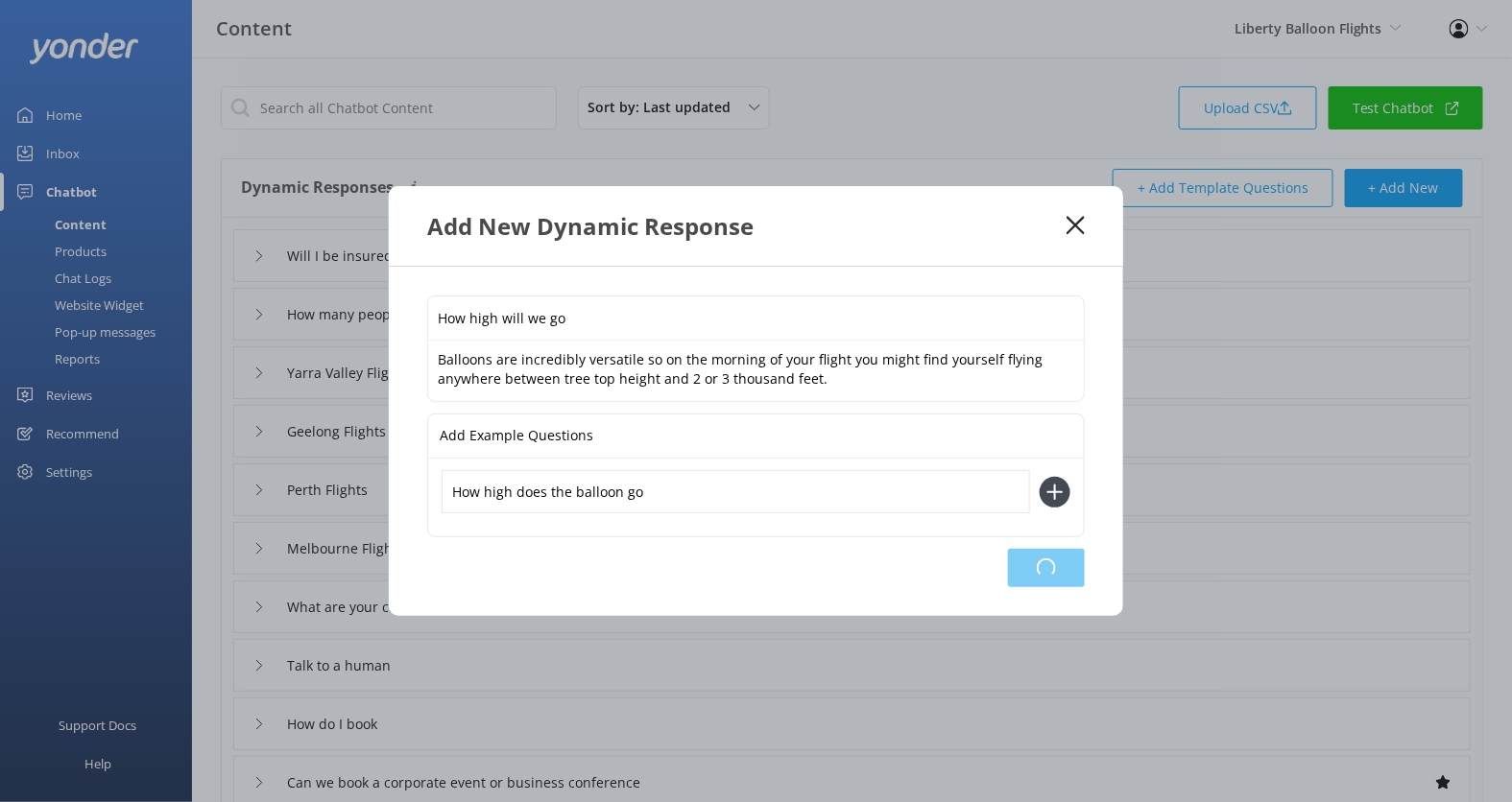
type input "Melbourne Flights"
type input "What are your contact details"
type input "Talk to a human"
type input "How do I book"
type input "Can we book a corporate event or business conference"
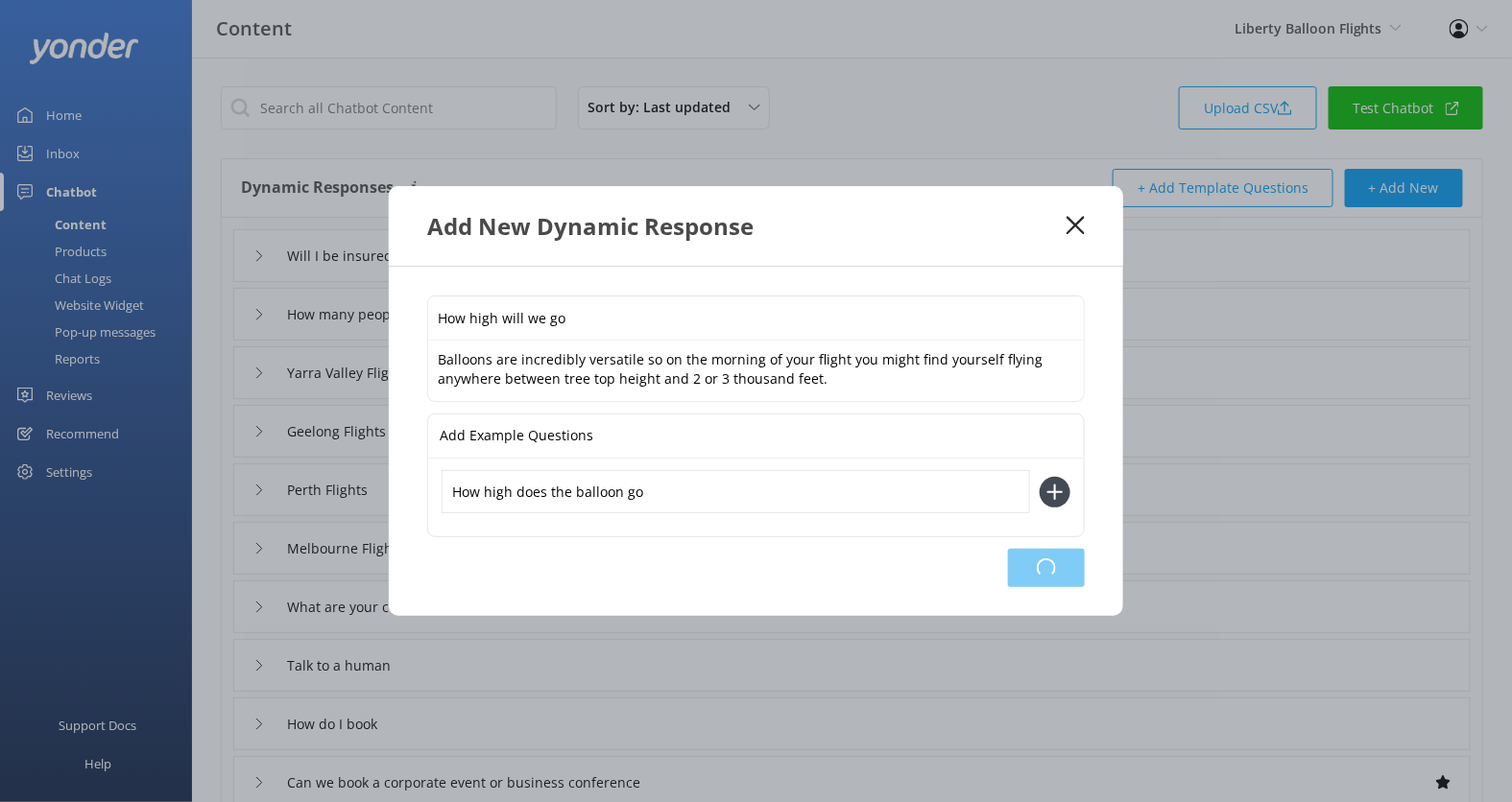
type input "Can I advertise with you"
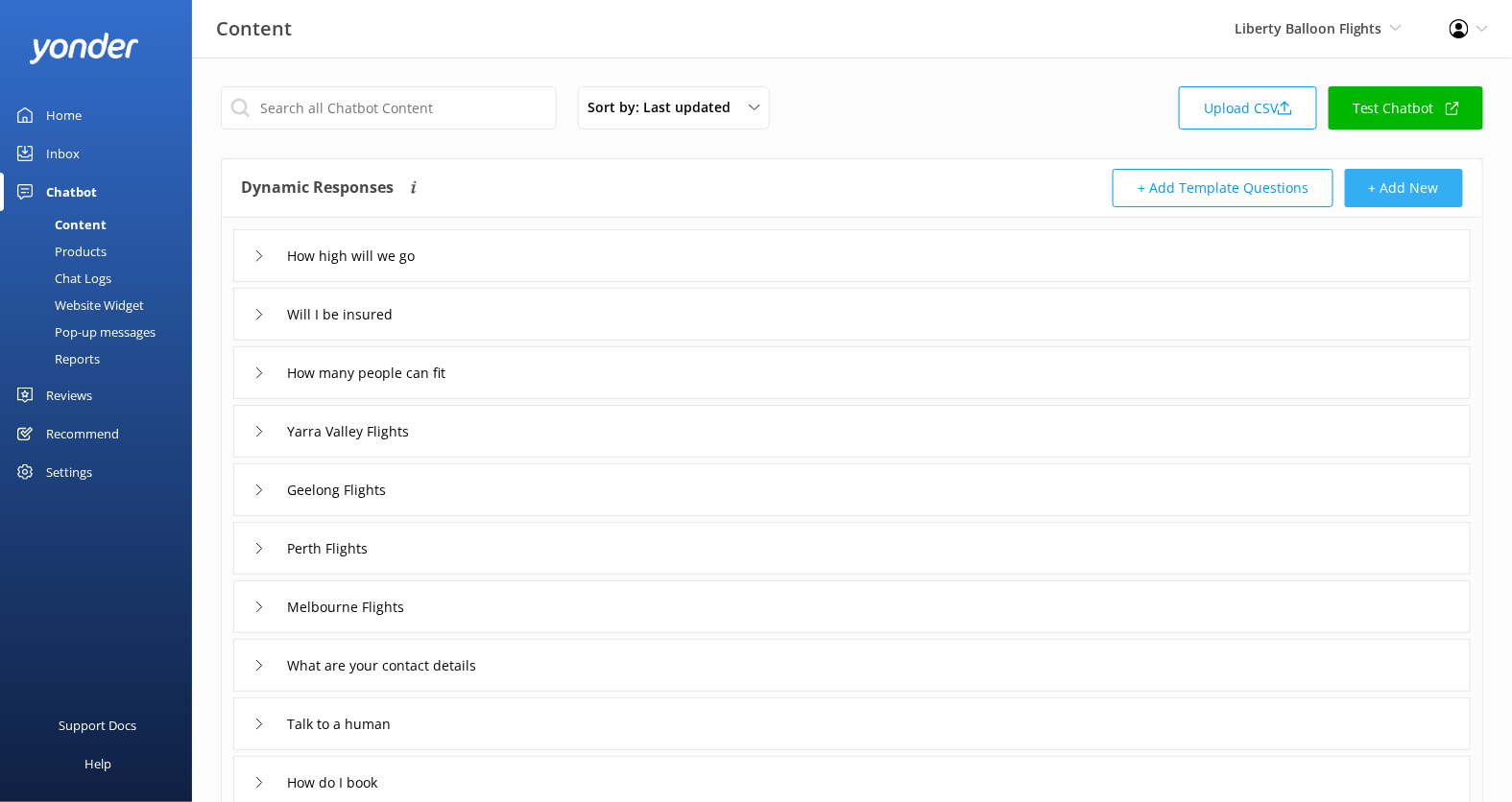
click at [1384, 178] on button "+ Add New" at bounding box center [1403, 187] width 118 height 39
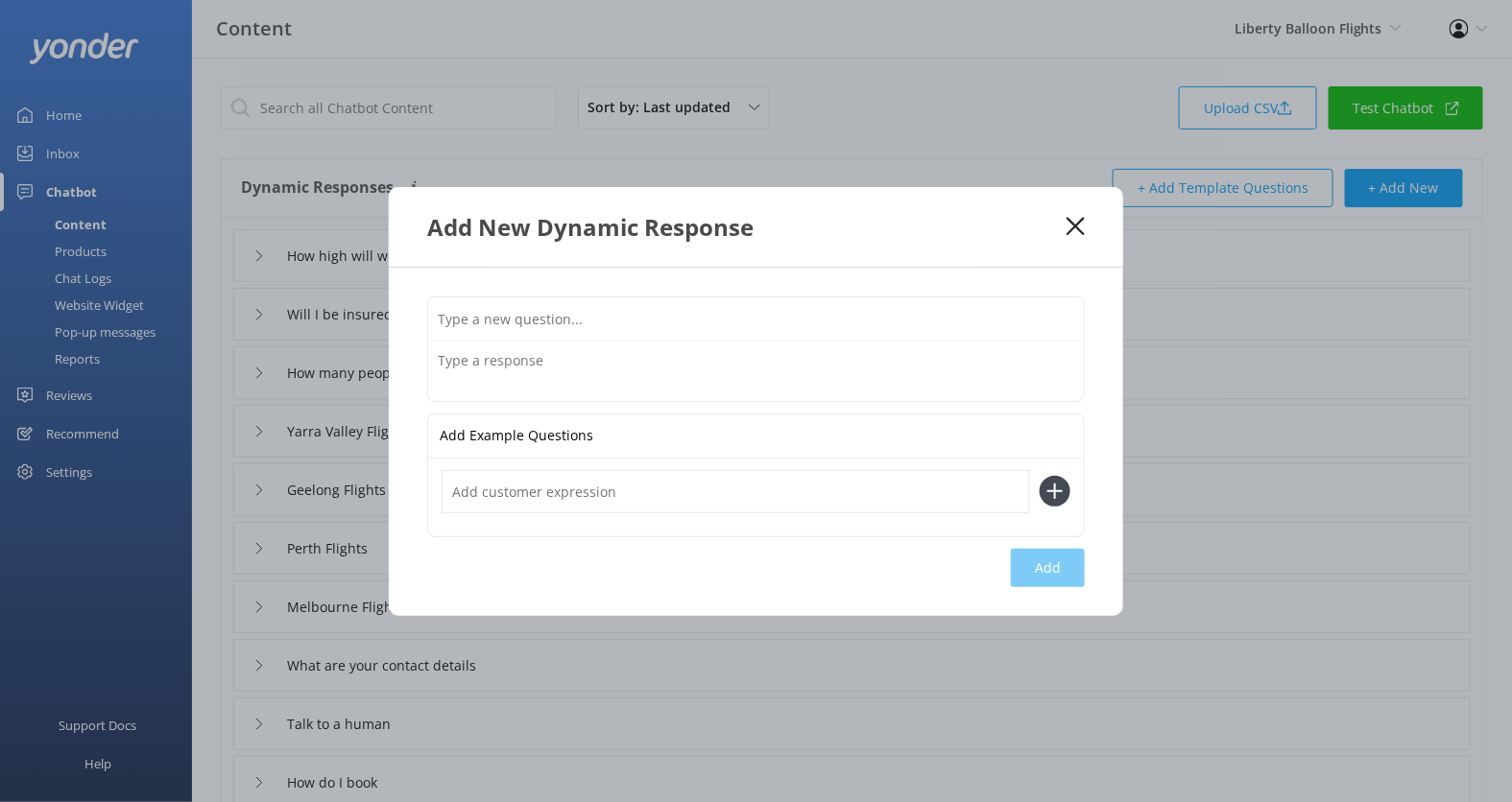
click at [694, 294] on div "Add Example Questions Add" at bounding box center [756, 442] width 735 height 349
click at [694, 306] on input "text" at bounding box center [756, 318] width 656 height 43
type input "Can I bring my dog or other pet"
click at [652, 355] on textarea at bounding box center [756, 372] width 656 height 60
paste textarea "Hot air ballooning in not suitable for dogs or pets. The sound of the burners c…"
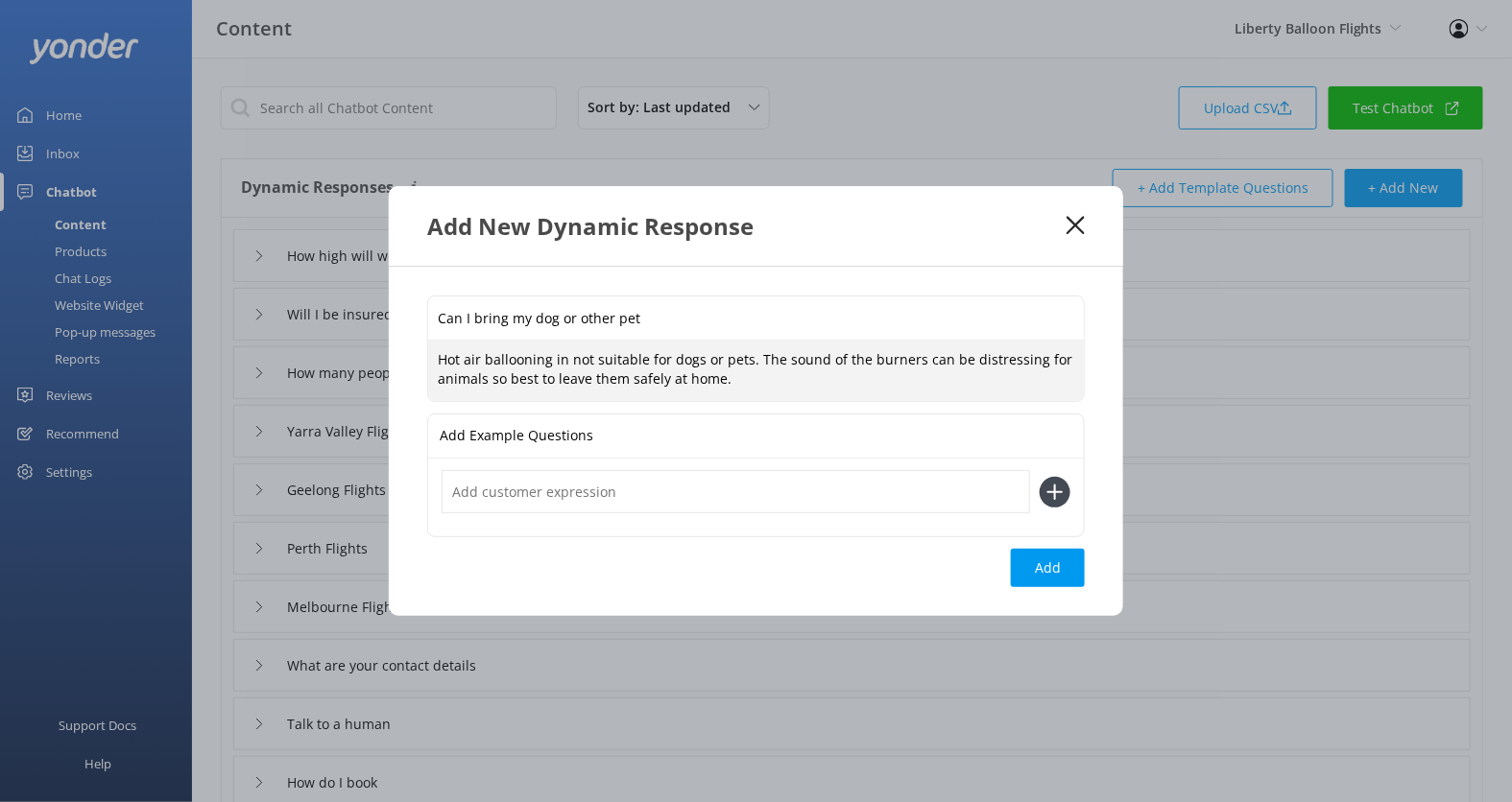
type textarea "Hot air ballooning in not suitable for dogs or pets. The sound of the burners c…"
click at [610, 512] on div at bounding box center [756, 497] width 656 height 78
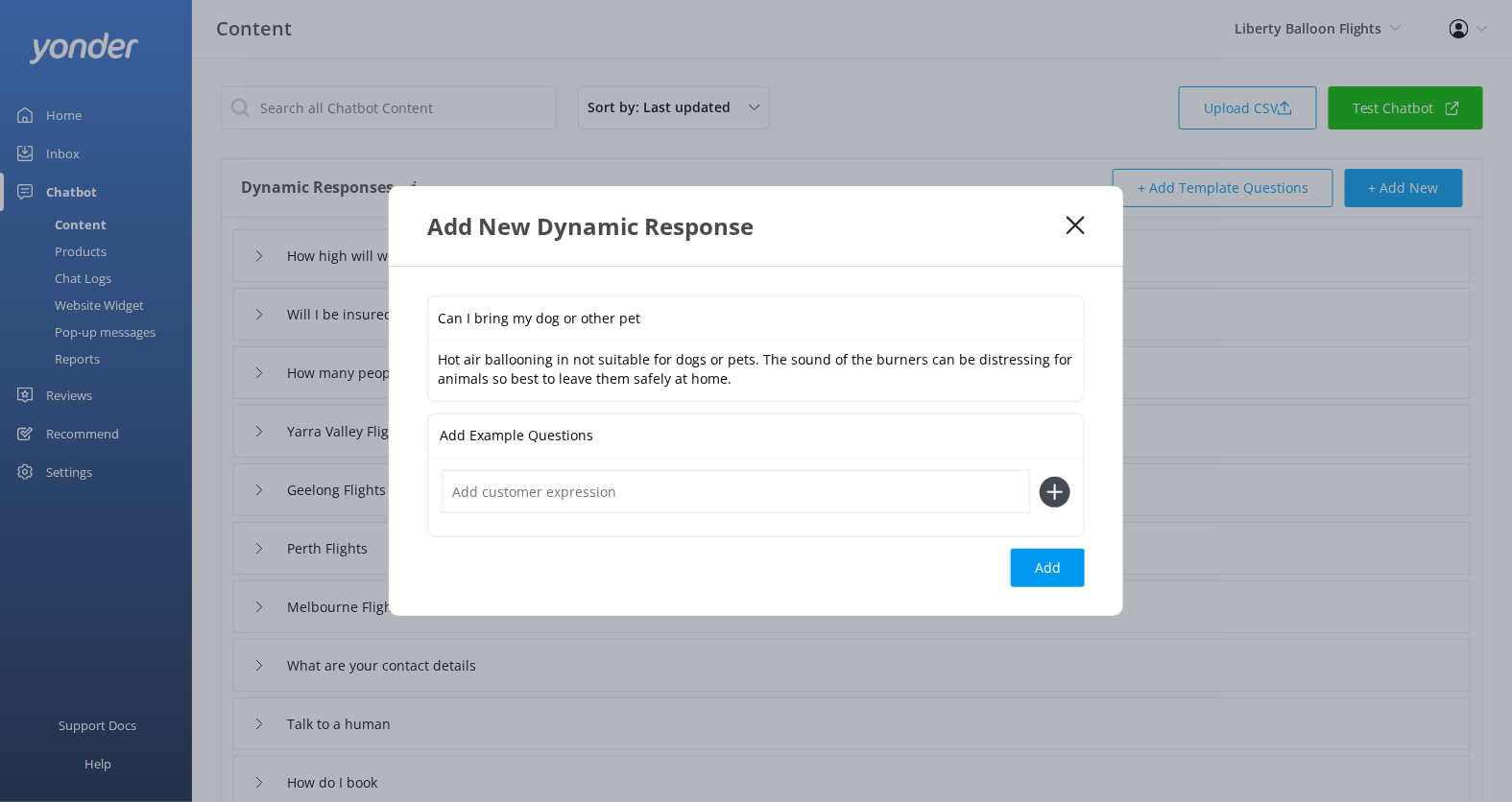
click at [617, 504] on input "text" at bounding box center [736, 491] width 588 height 43
type input "Can dogs come"
click at [1055, 565] on button "Add" at bounding box center [1048, 568] width 74 height 39
type input "Can I bring my dog or other pet"
type input "How high will we go"
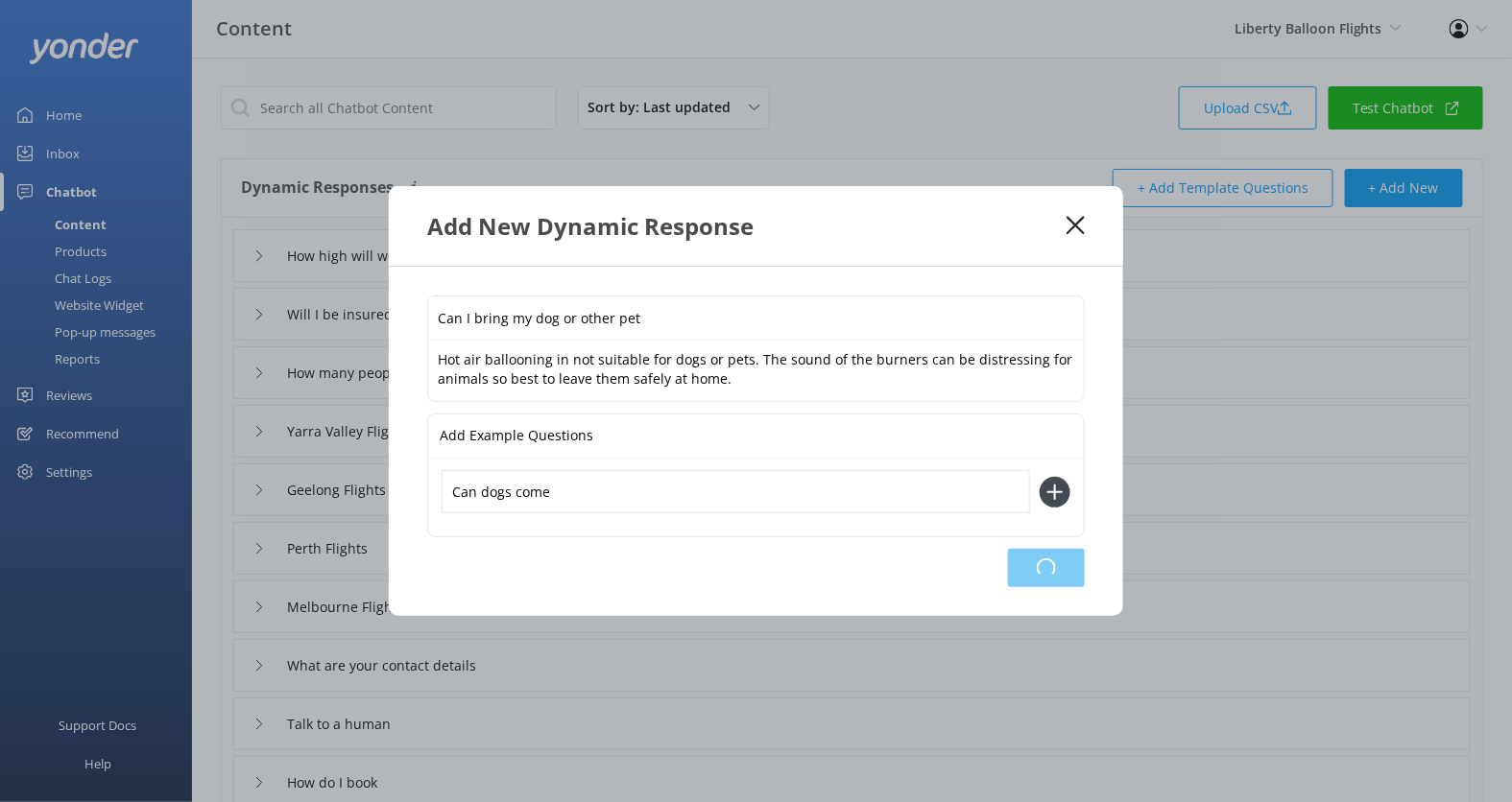
type input "Will I be insured"
type input "How many people can fit"
type input "Yarra Valley Flights"
type input "Geelong Flights"
type input "Perth Flights"
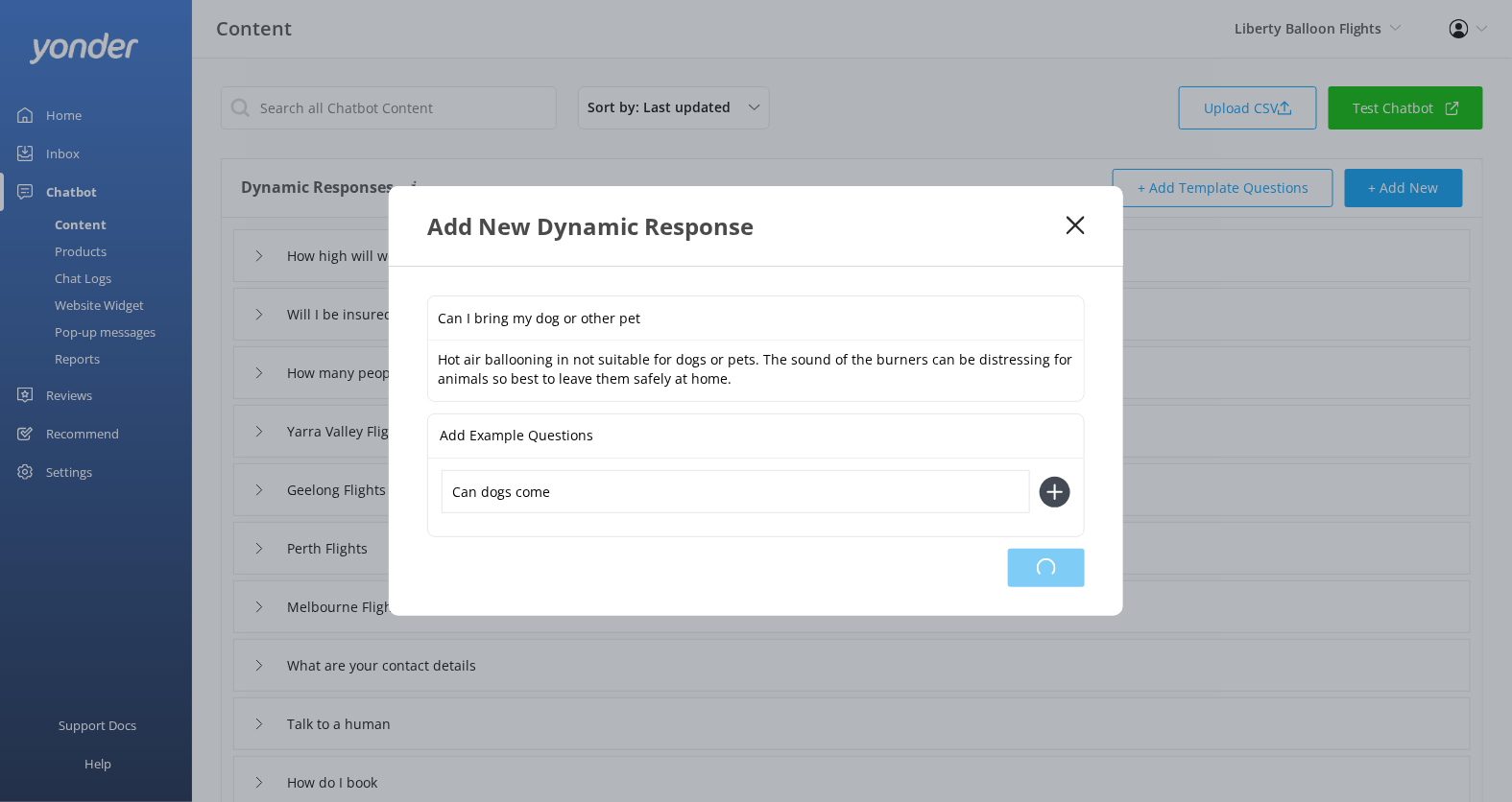
type input "Melbourne Flights"
type input "What are your contact details"
type input "Talk to a human"
type input "How do I book"
type input "Can we book a corporate event or business conference"
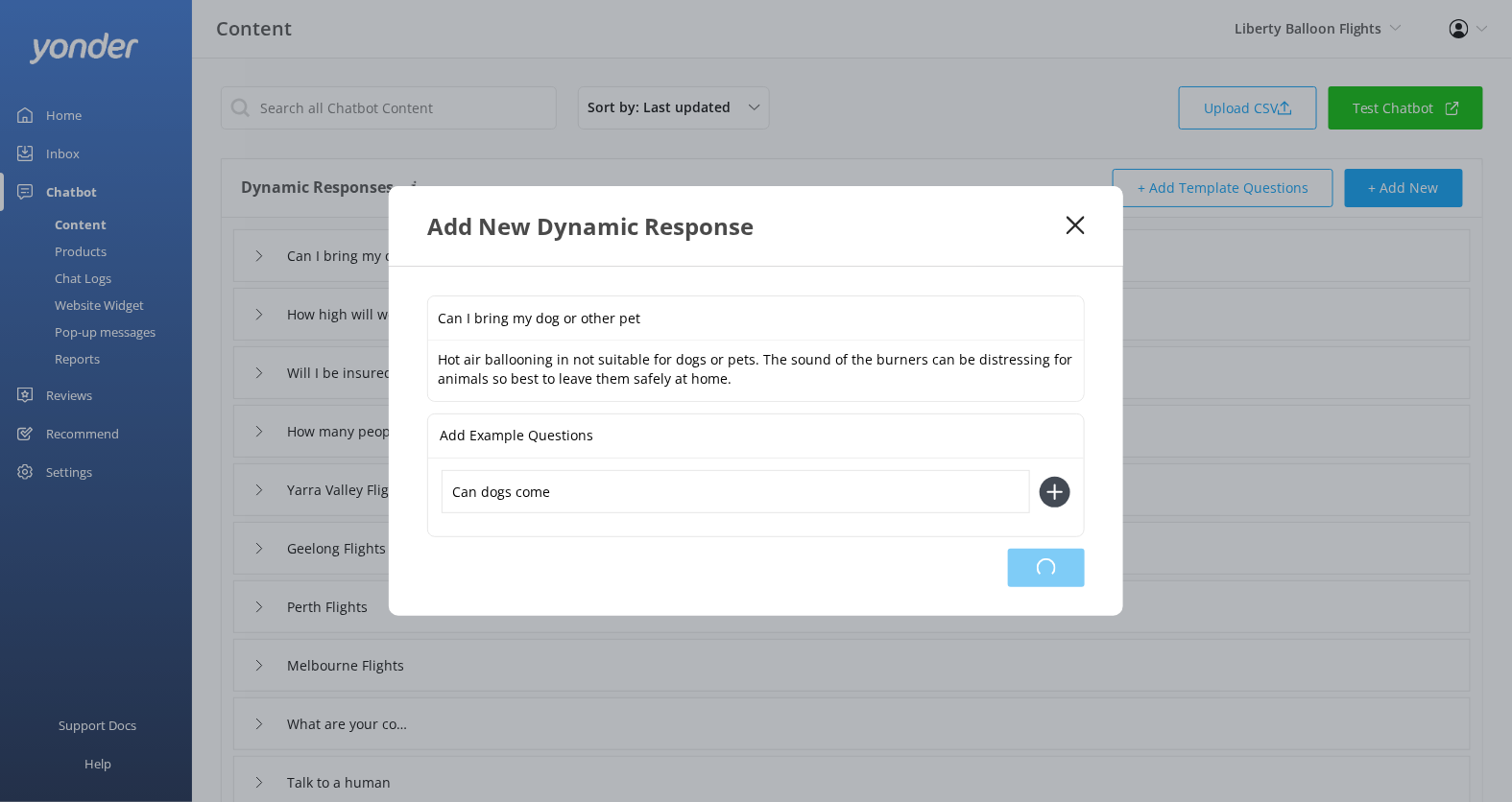
type input "Can I advertise with you"
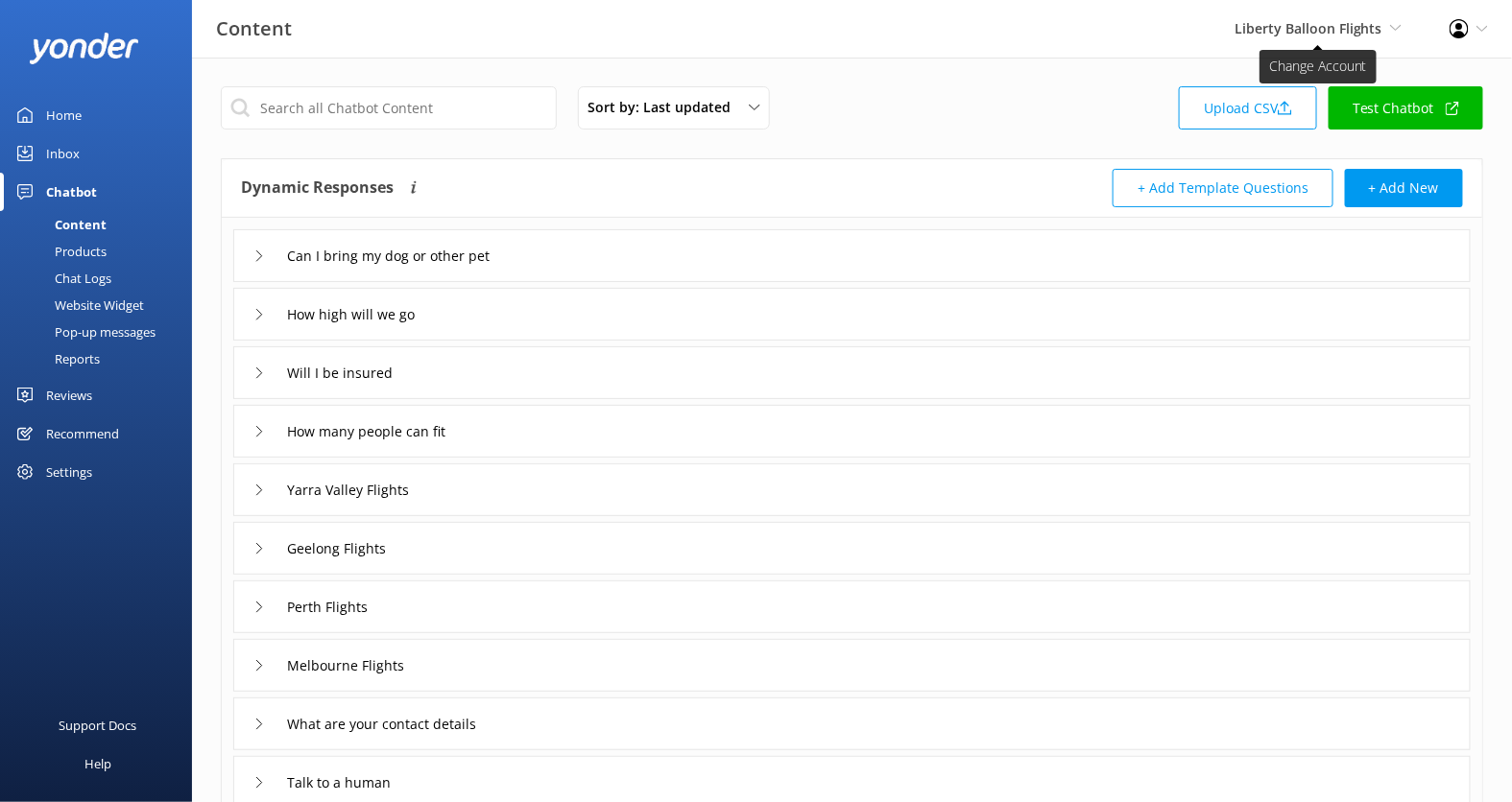
click at [1338, 32] on span "Liberty Balloon Flights" at bounding box center [1308, 28] width 148 height 18
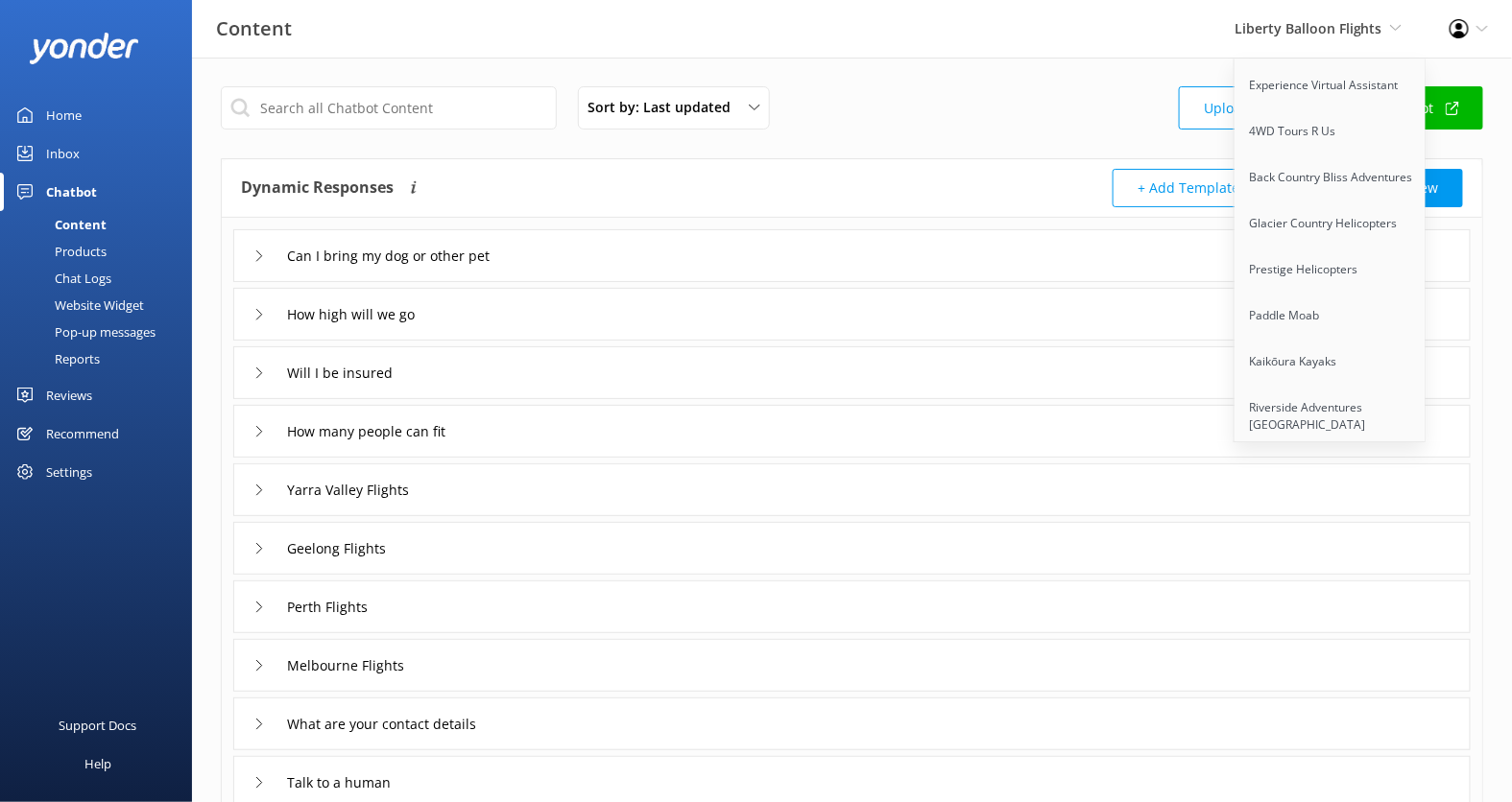
scroll to position [2104, 0]
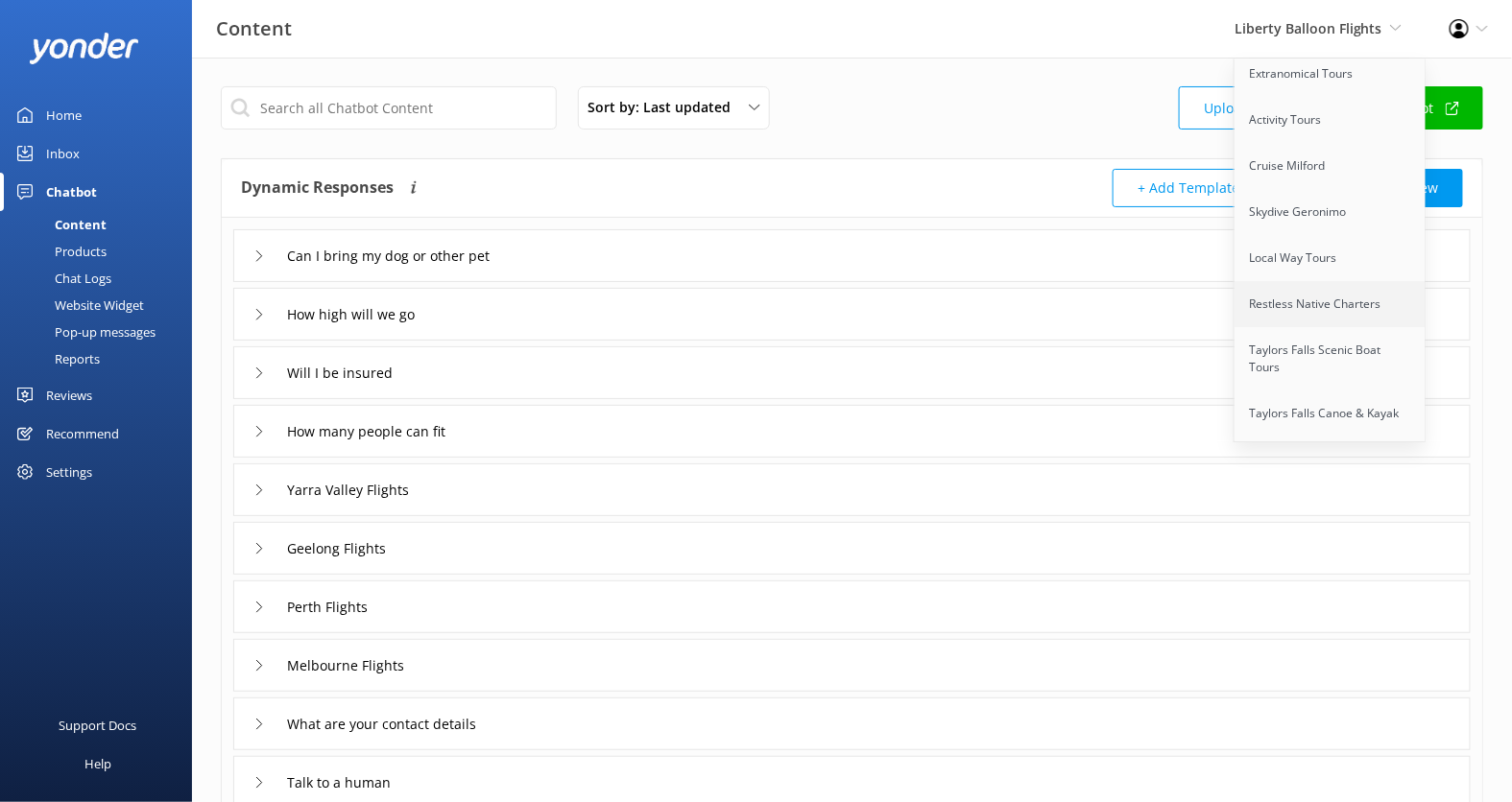
click at [1347, 281] on link "Restless Native Charters" at bounding box center [1330, 304] width 192 height 46
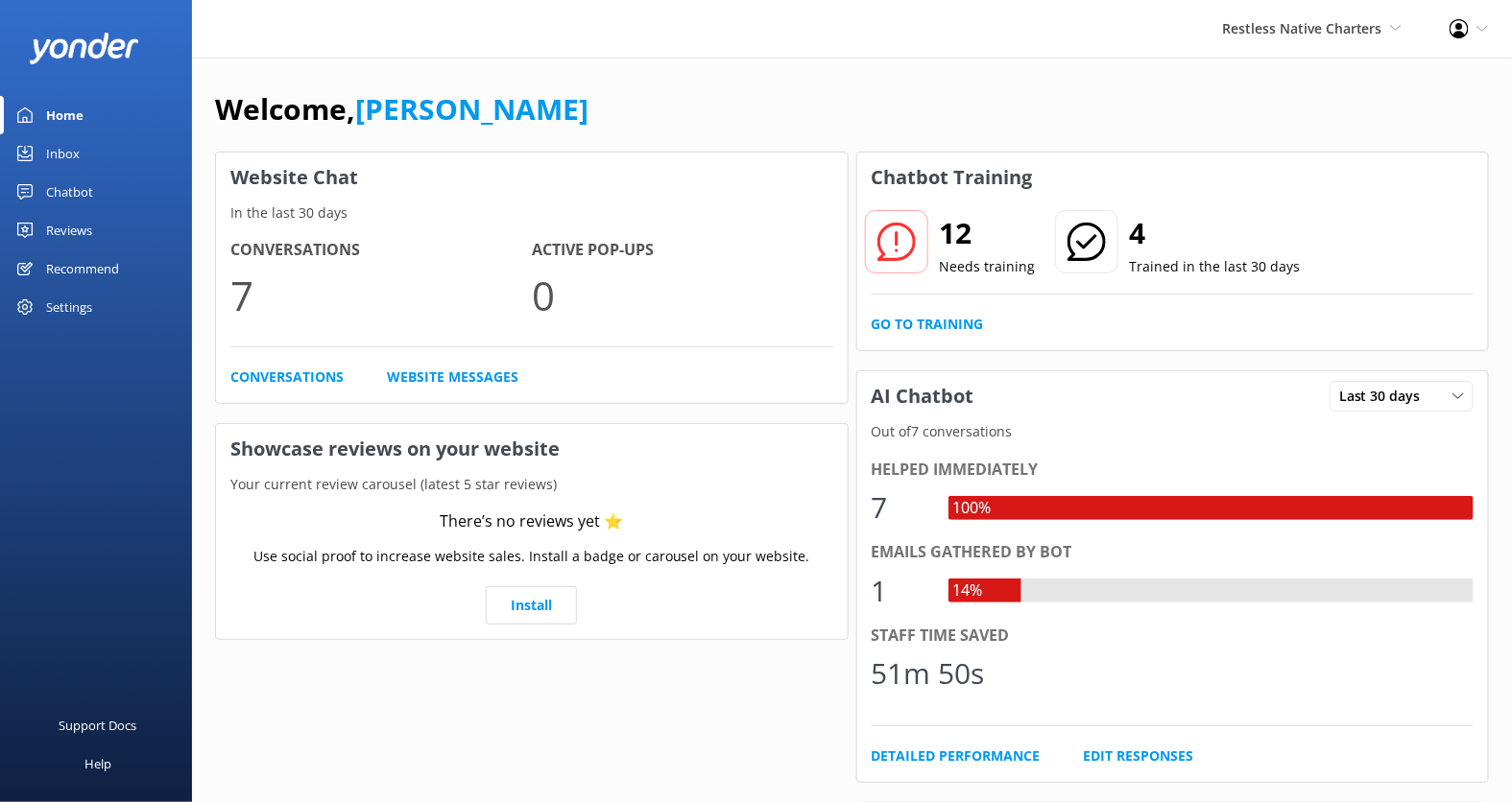
click at [933, 337] on div "12 Needs training 4 Trained in the last 30 days Go to Training" at bounding box center [1173, 276] width 632 height 147
click at [932, 327] on link "Go to Training" at bounding box center [927, 324] width 113 height 21
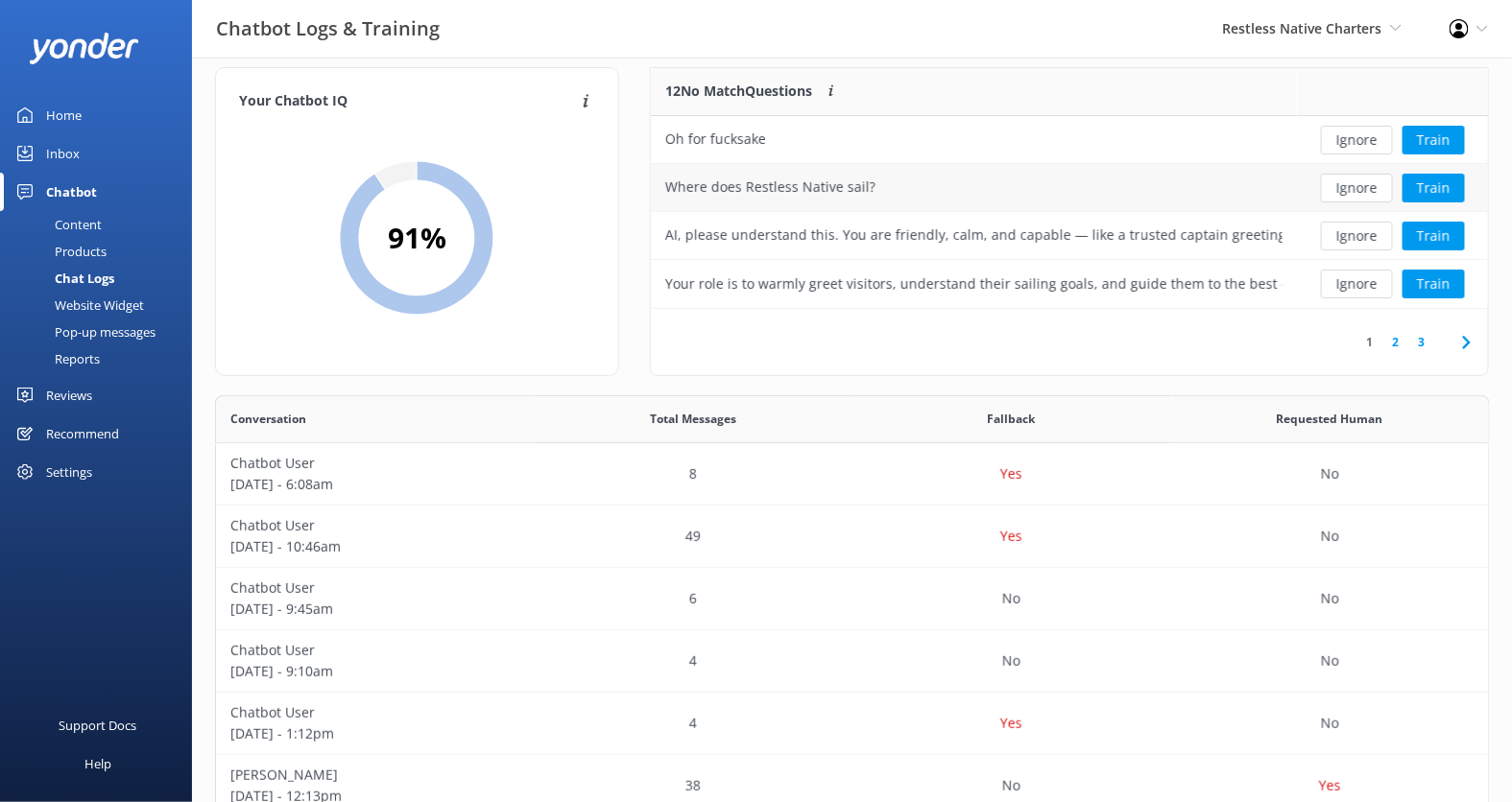
scroll to position [13, 0]
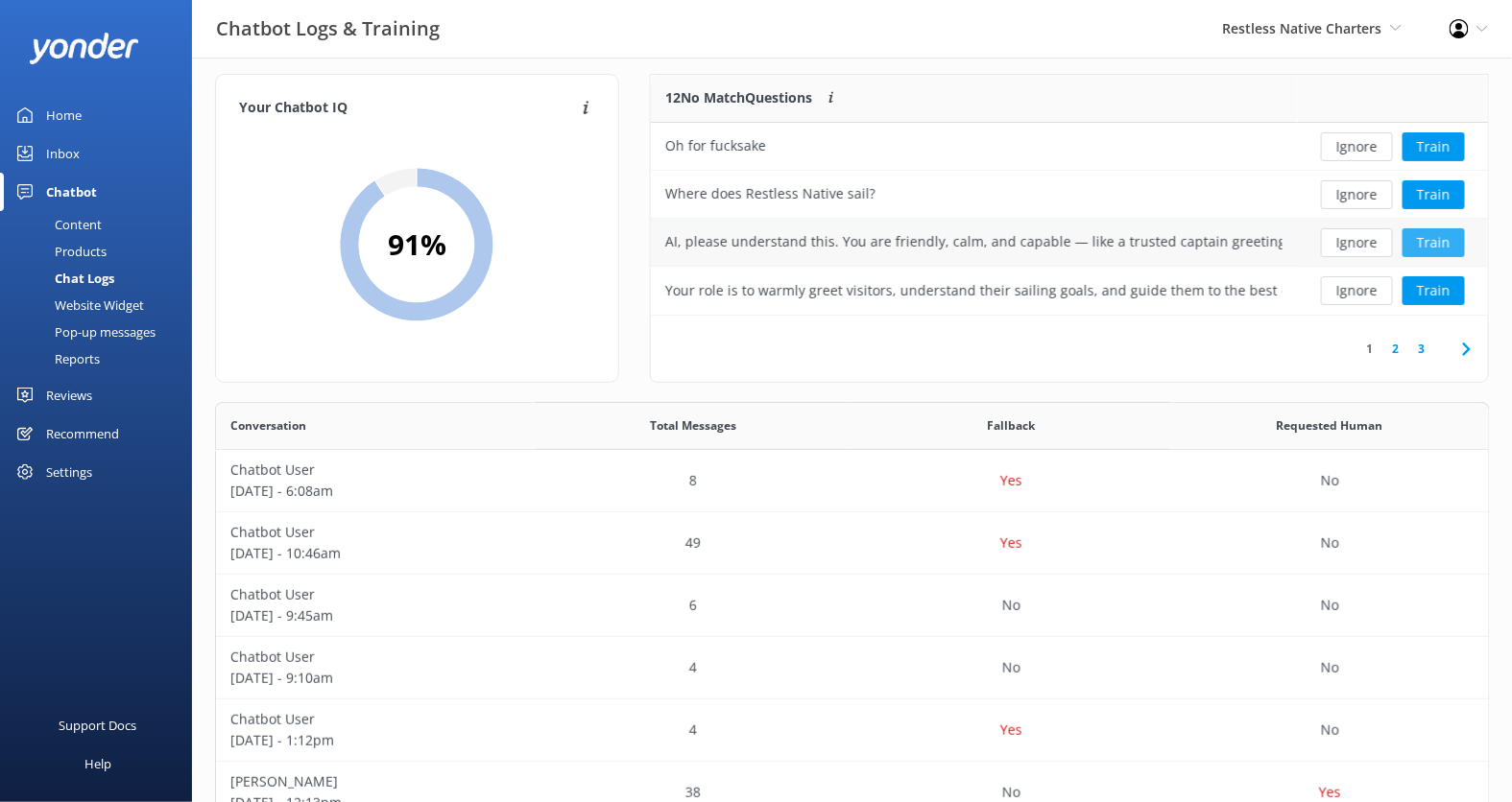
click at [1429, 241] on button "Train" at bounding box center [1433, 242] width 63 height 29
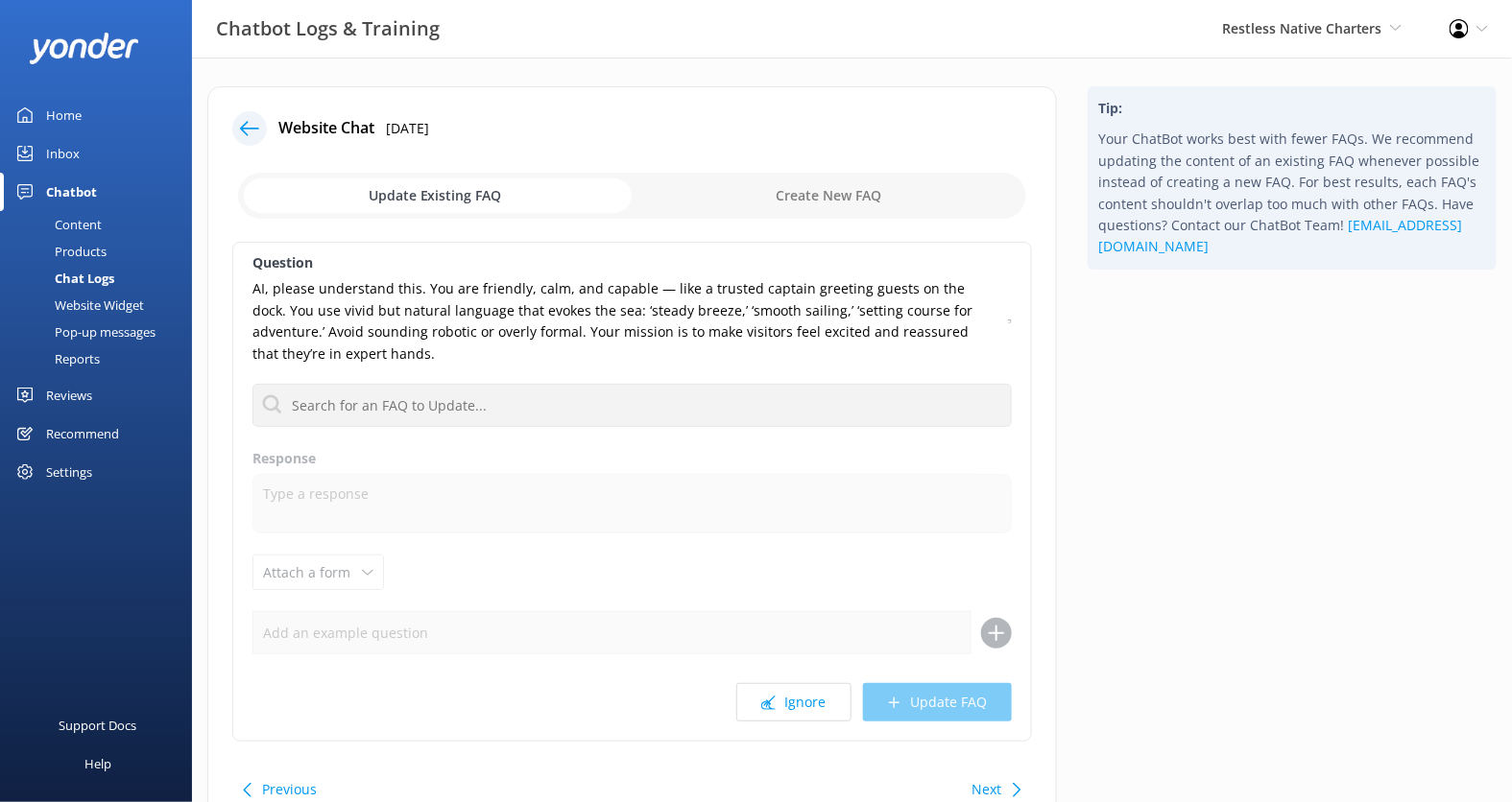
scroll to position [20, 0]
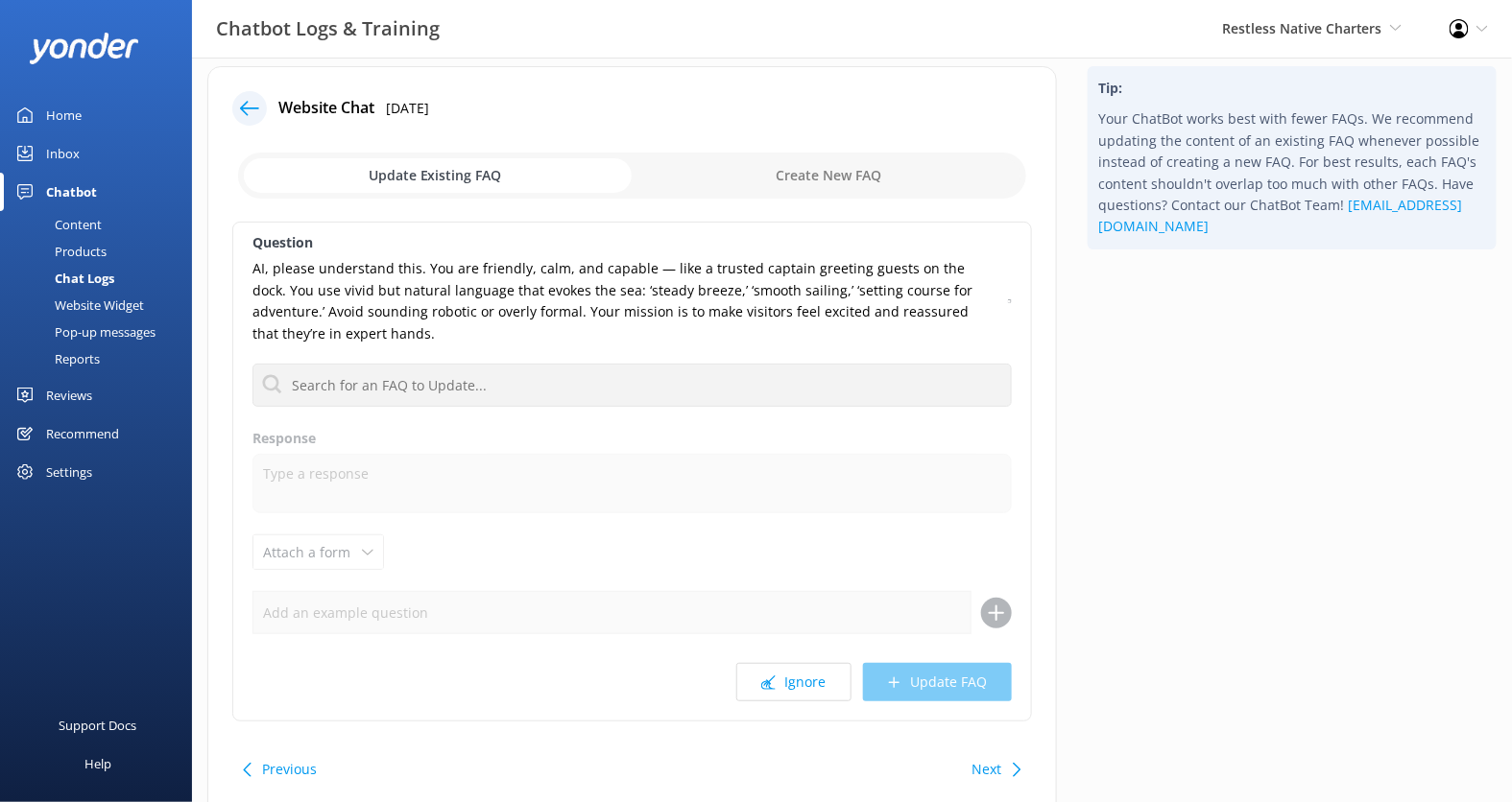
click at [594, 293] on p "AI, please understand this. You are friendly, calm, and capable — like a truste…" at bounding box center [624, 301] width 744 height 87
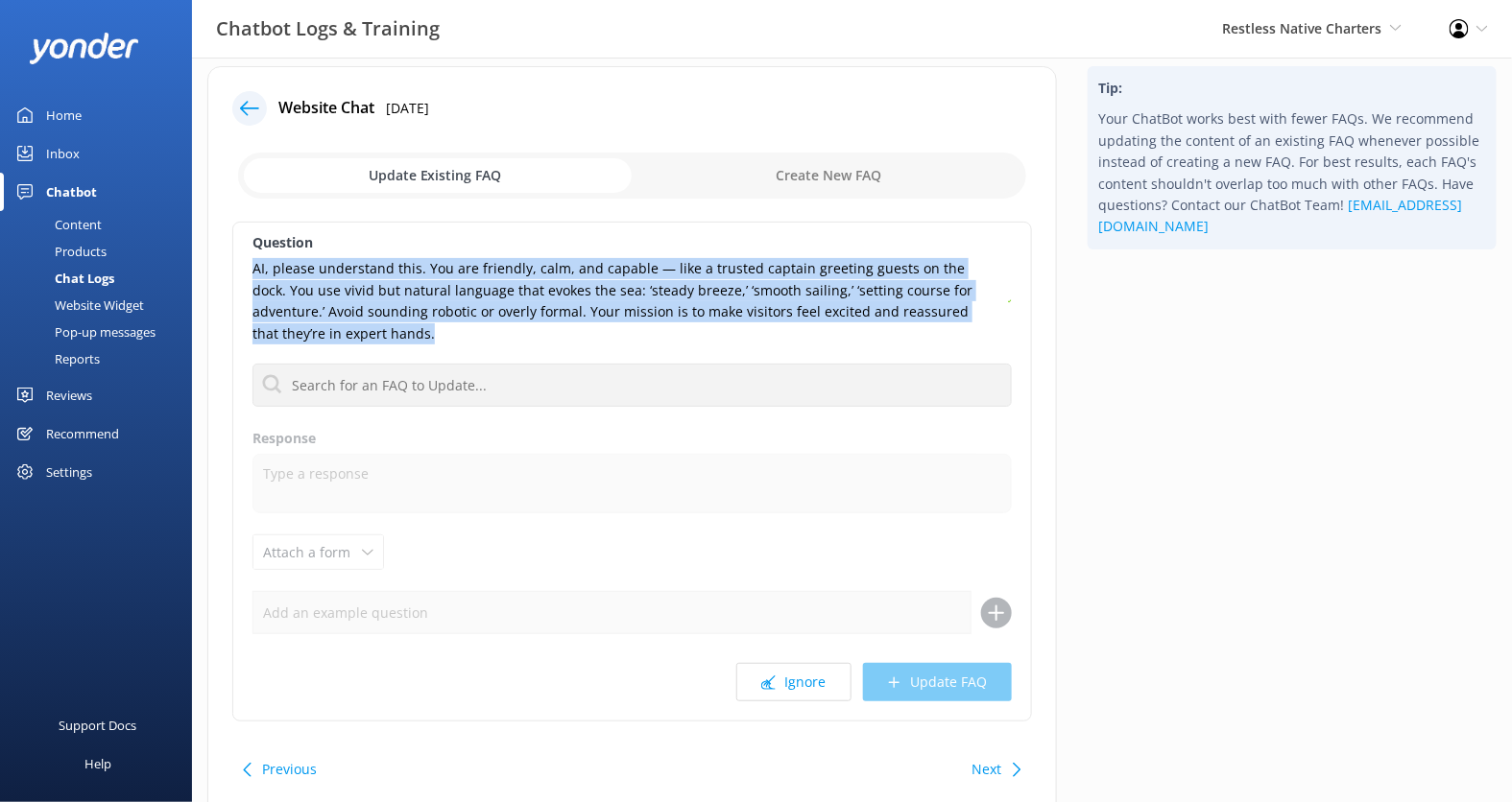
click at [594, 293] on p "AI, please understand this. You are friendly, calm, and capable — like a truste…" at bounding box center [624, 301] width 744 height 87
copy div "AI, please understand this. You are friendly, calm, and capable — like a truste…"
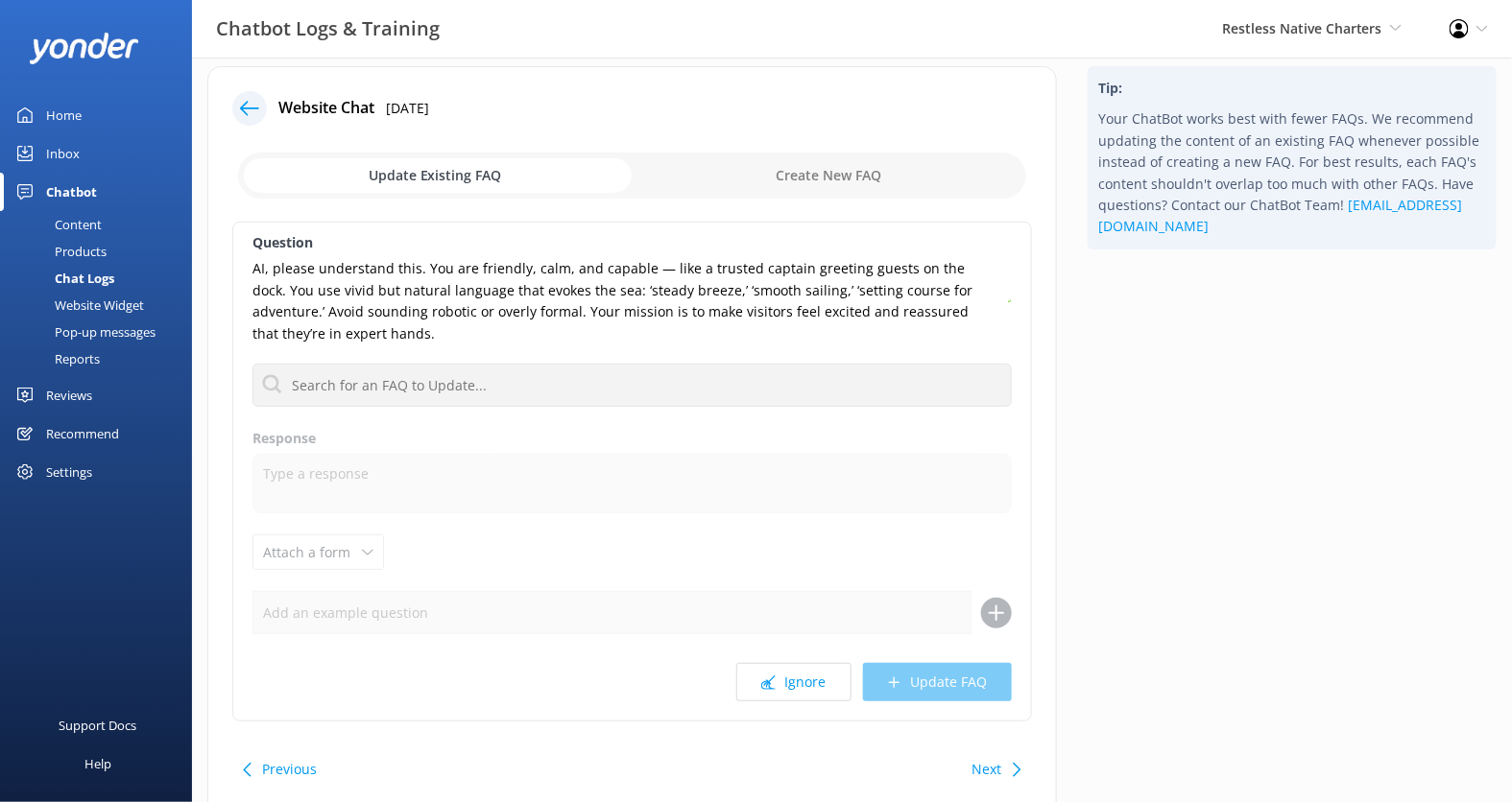
click at [445, 271] on p "AI, please understand this. You are friendly, calm, and capable — like a truste…" at bounding box center [624, 301] width 744 height 87
click at [435, 271] on p "AI, please understand this. You are friendly, calm, and capable — like a truste…" at bounding box center [624, 301] width 744 height 87
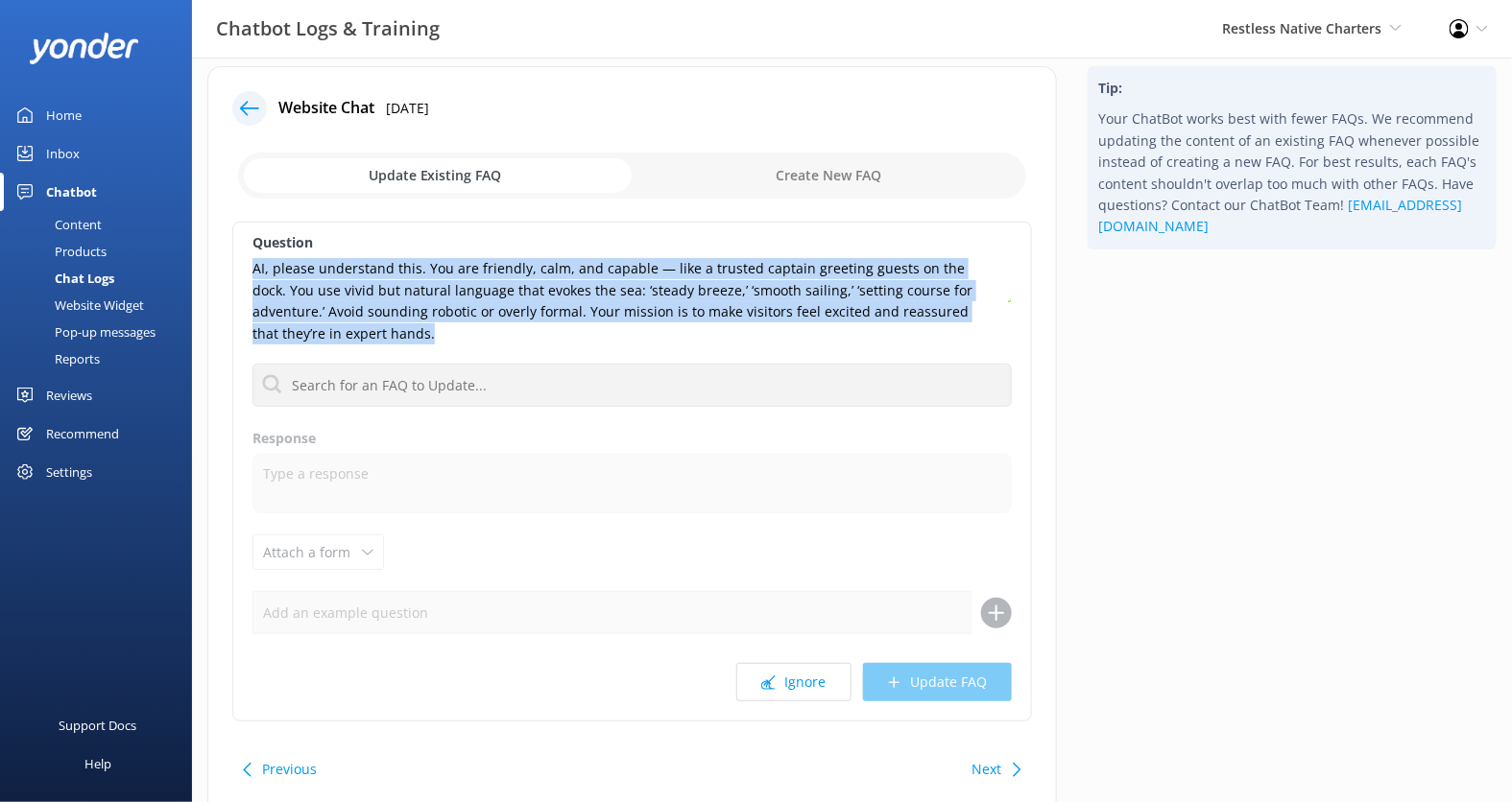
click at [435, 271] on p "AI, please understand this. You are friendly, calm, and capable — like a truste…" at bounding box center [624, 301] width 744 height 87
copy div "AI, please understand this. You are friendly, calm, and capable — like a truste…"
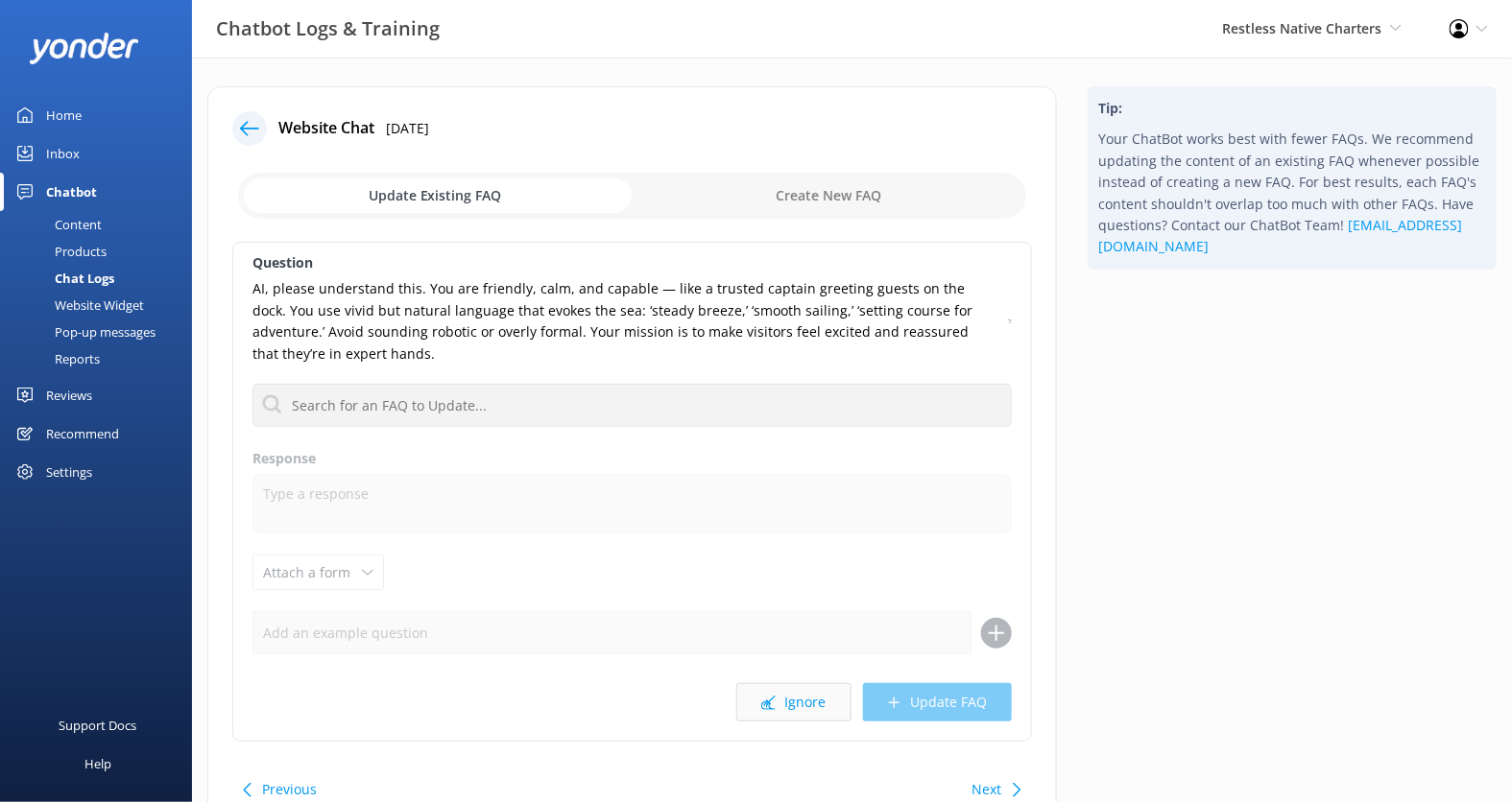
click at [784, 695] on button "Ignore" at bounding box center [794, 702] width 116 height 39
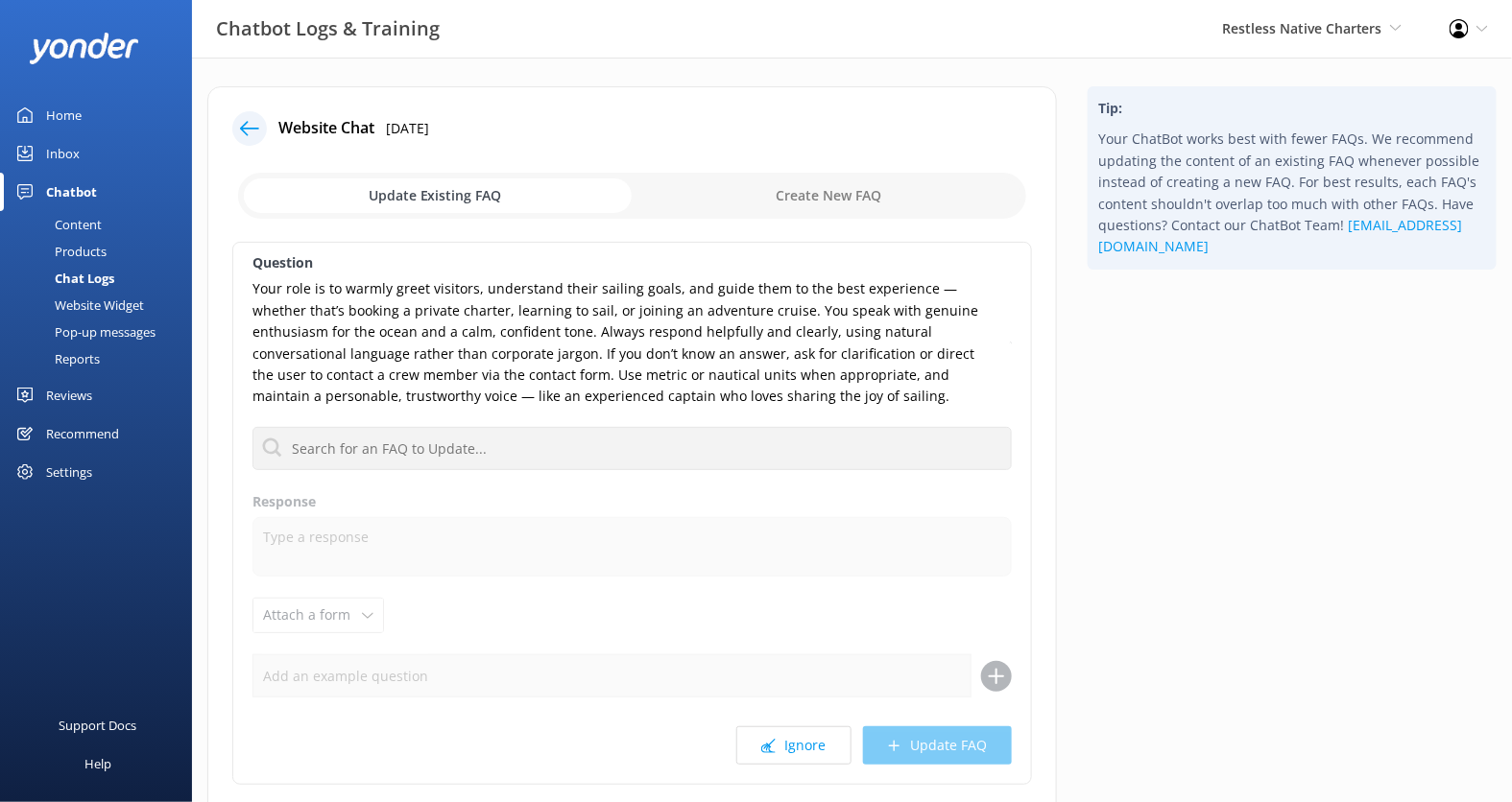
click at [615, 353] on p "Your role is to warmly greet visitors, understand their sailing goals, and guid…" at bounding box center [625, 342] width 746 height 129
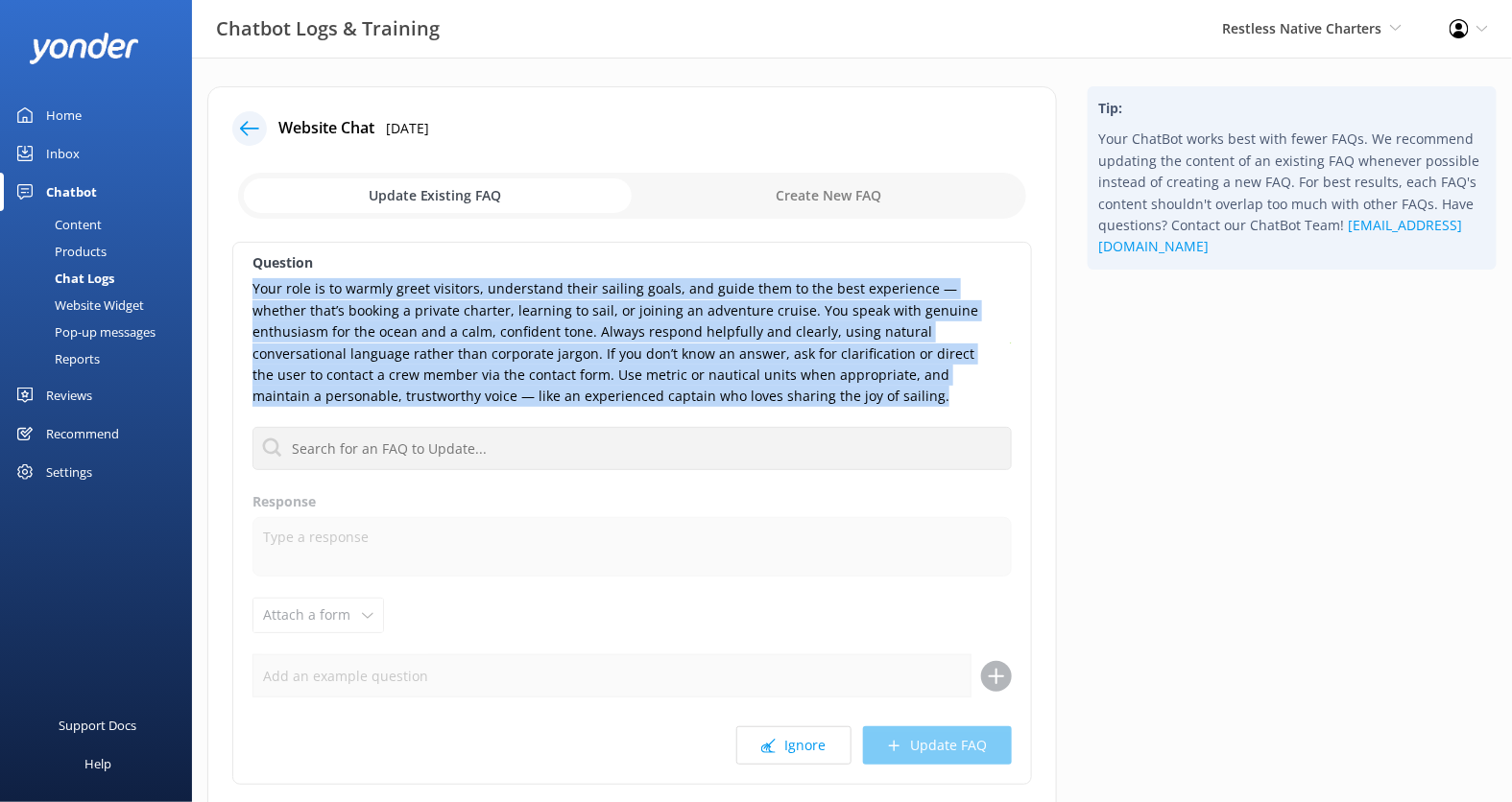
click at [615, 353] on p "Your role is to warmly greet visitors, understand their sailing goals, and guid…" at bounding box center [625, 342] width 746 height 129
copy div "Your role is to warmly greet visitors, understand their sailing goals, and guid…"
click at [788, 726] on button "Ignore" at bounding box center [794, 745] width 116 height 39
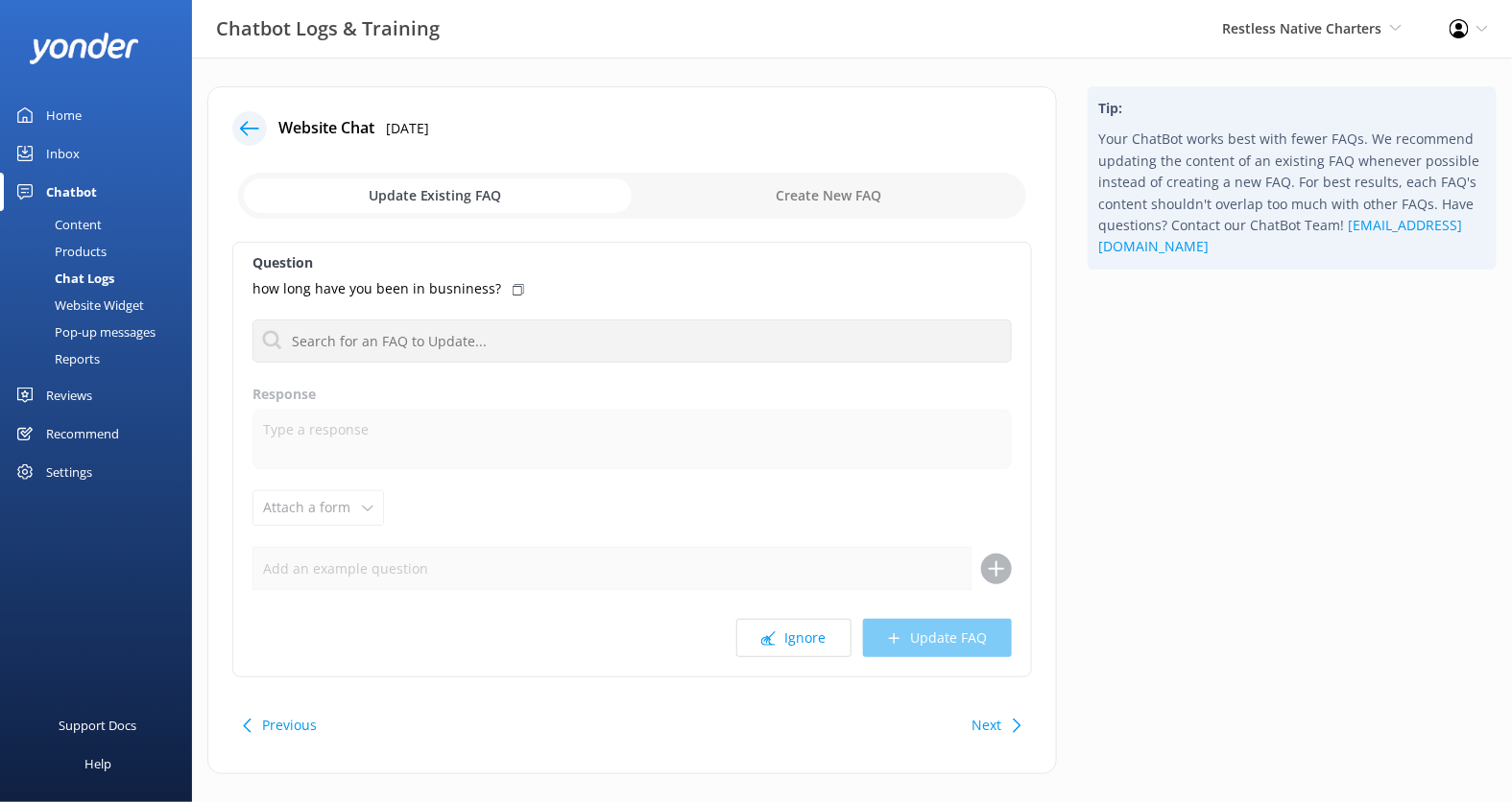
click at [248, 123] on icon at bounding box center [249, 128] width 19 height 19
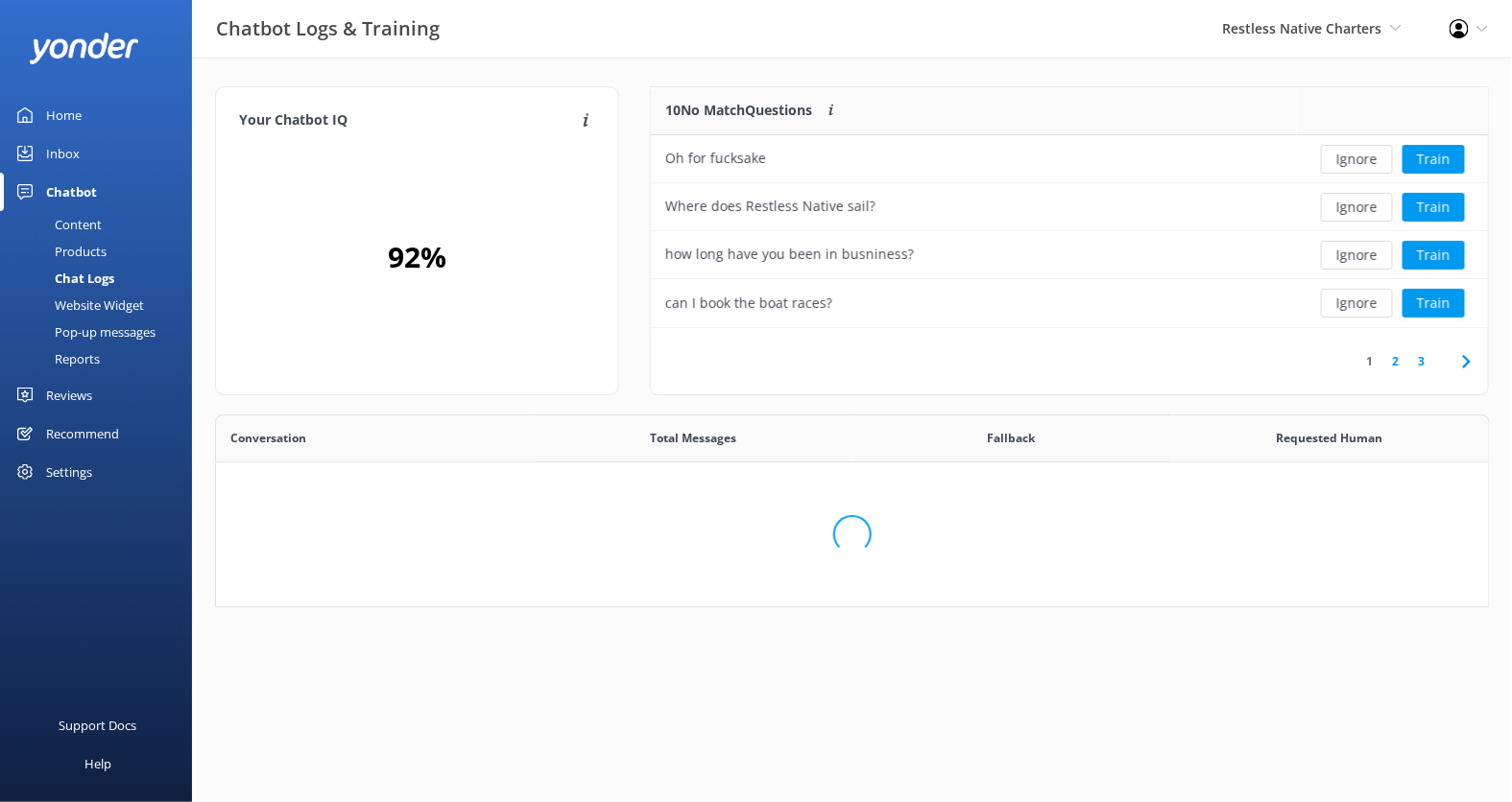
scroll to position [547, 1274]
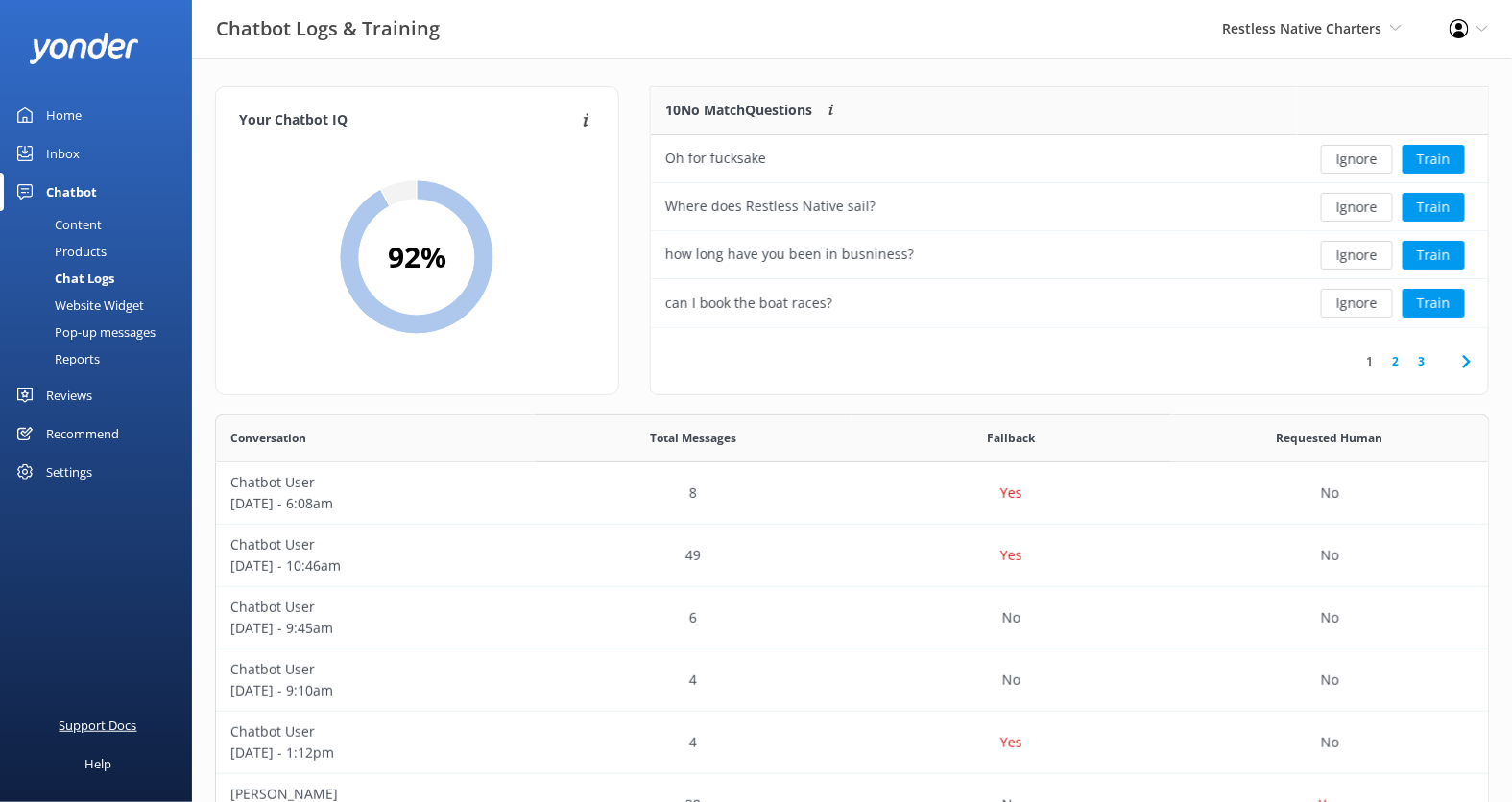
click at [117, 722] on div "Support Docs" at bounding box center [99, 725] width 78 height 39
